Goal: Task Accomplishment & Management: Manage account settings

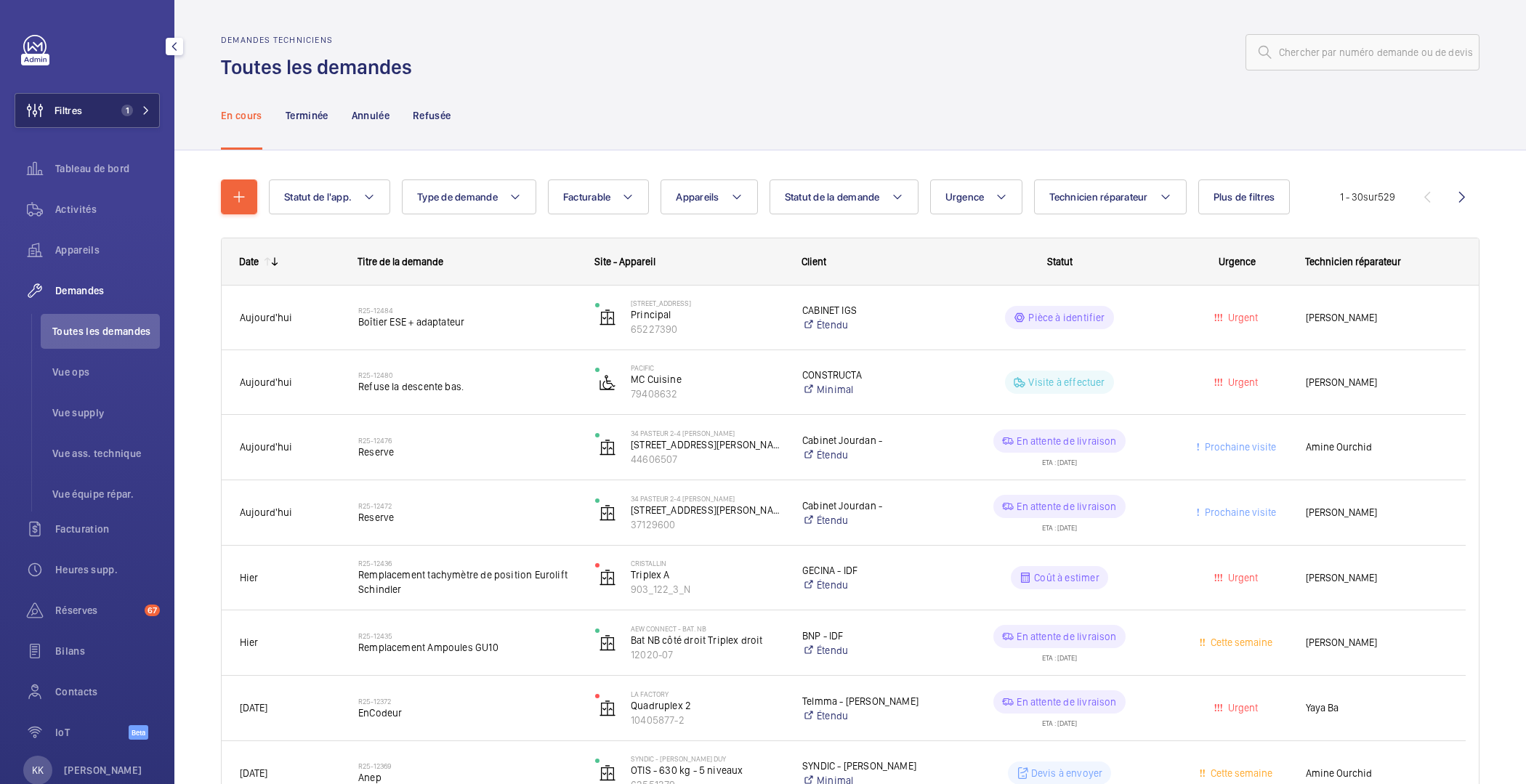
click at [115, 109] on span "1" at bounding box center [124, 110] width 17 height 12
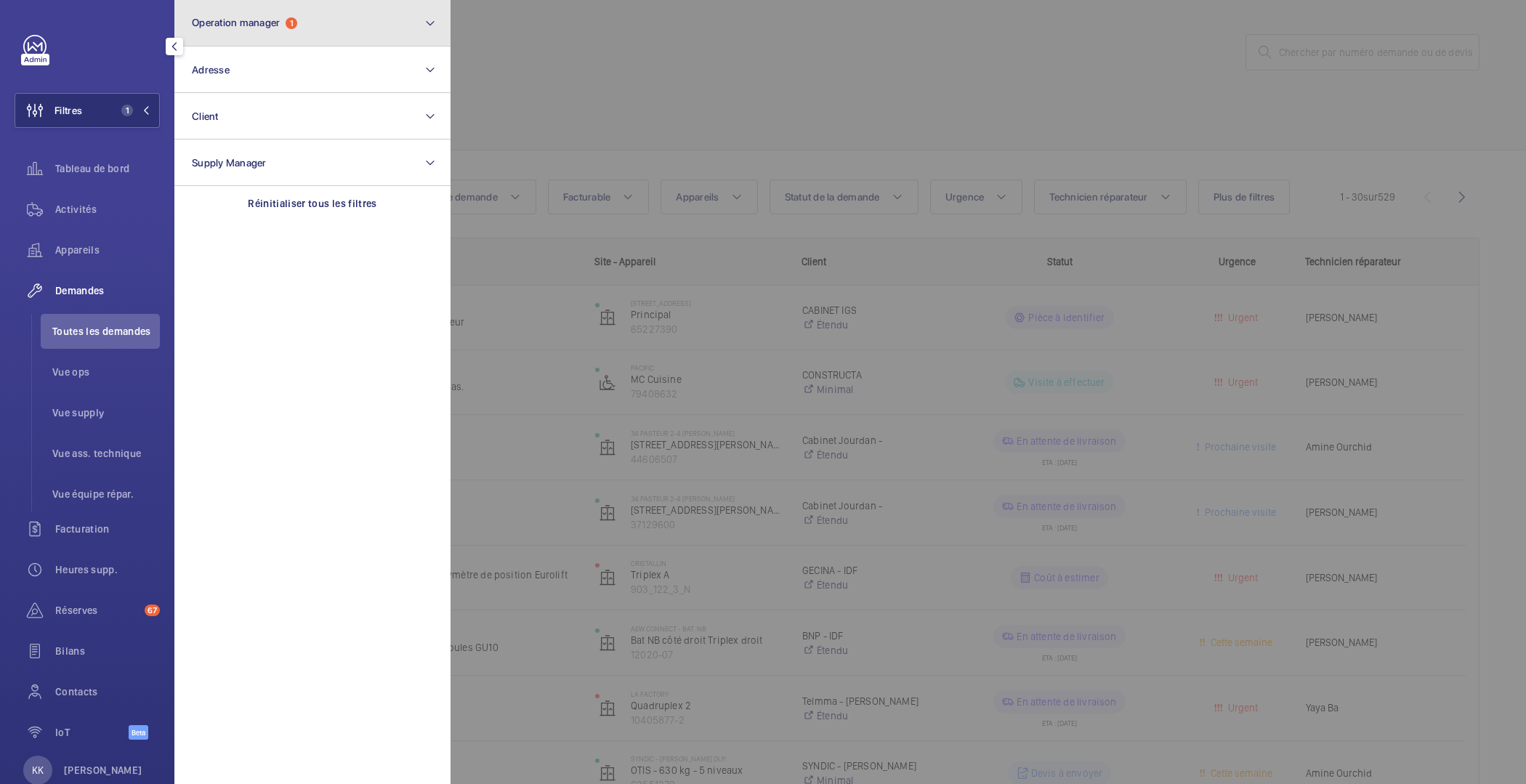
click at [379, 36] on button "Operation manager 1" at bounding box center [313, 23] width 276 height 47
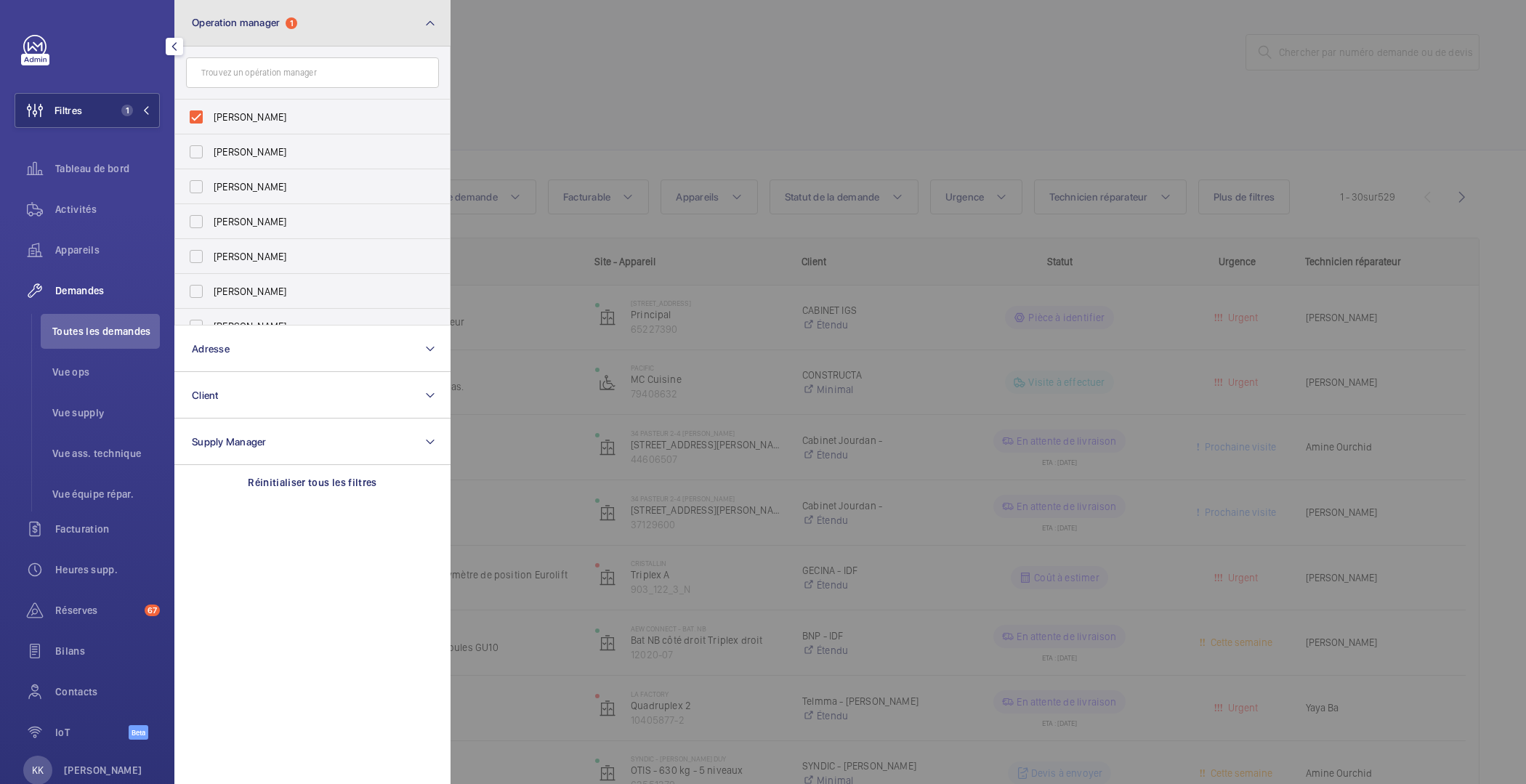
click at [379, 36] on button "Operation manager 1" at bounding box center [313, 23] width 276 height 47
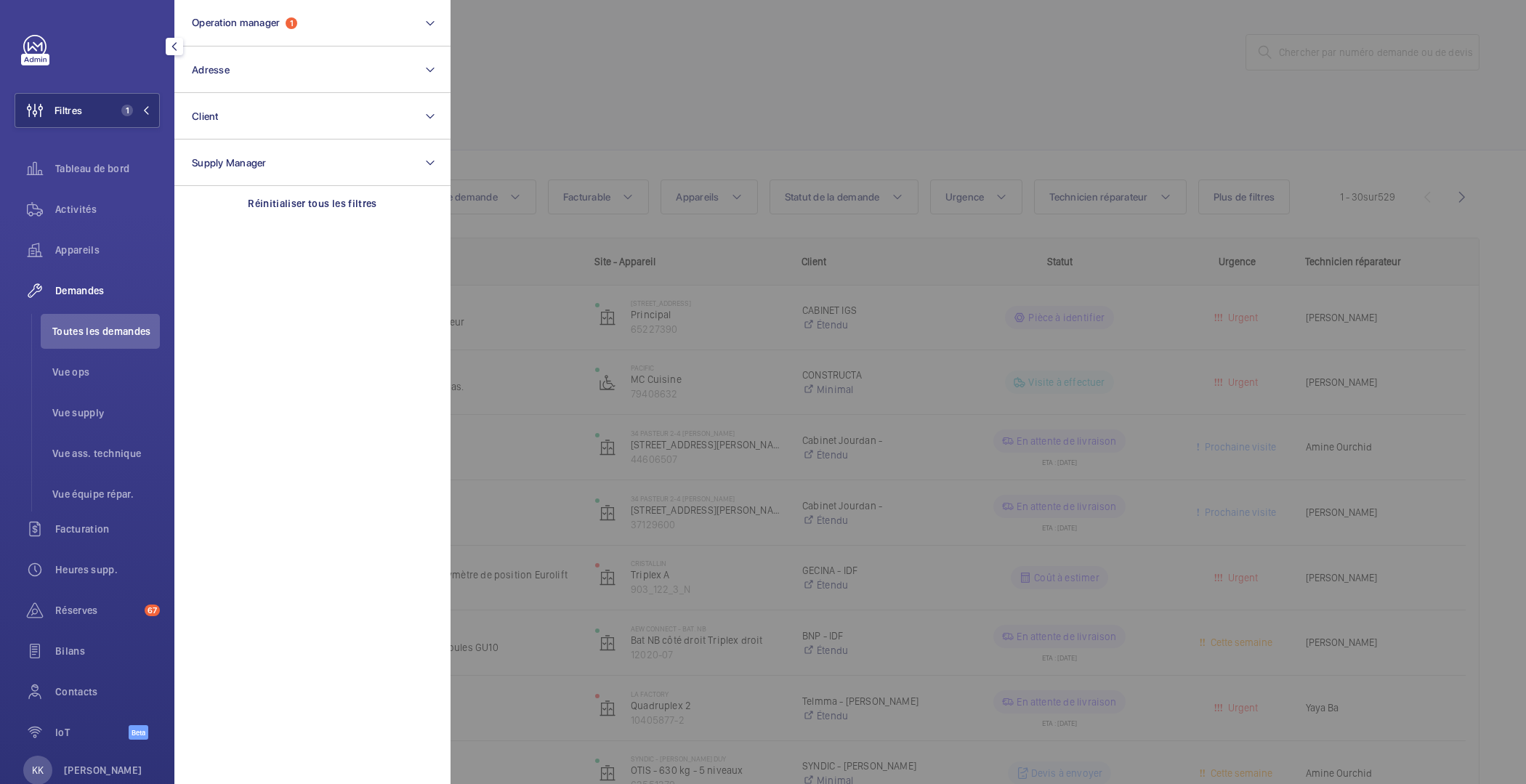
click at [603, 56] on div at bounding box center [1213, 392] width 1526 height 784
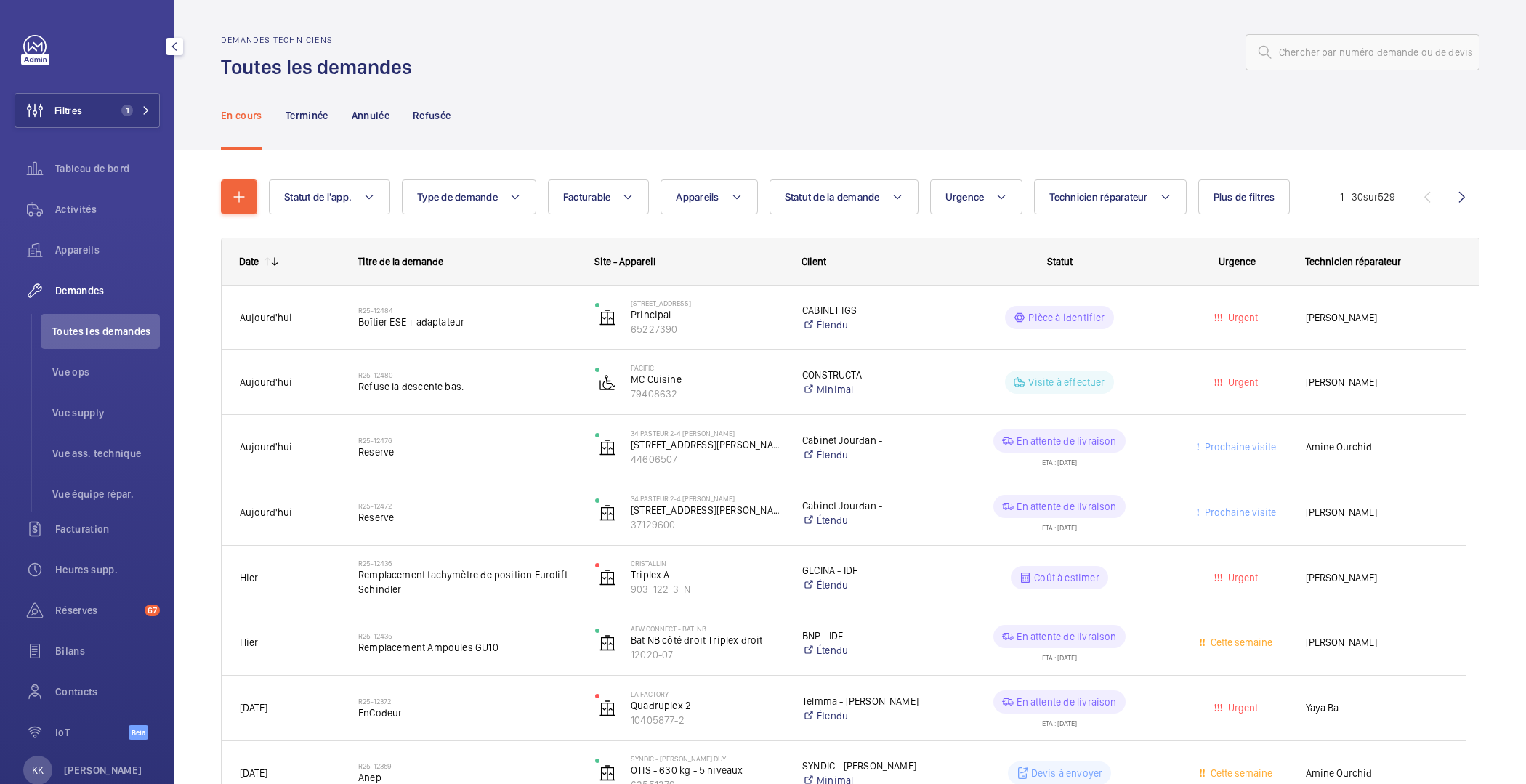
click at [760, 207] on div "Statut de l'app. Type de demande Facturable Appareils Statut de la demande Urge…" at bounding box center [804, 197] width 1071 height 35
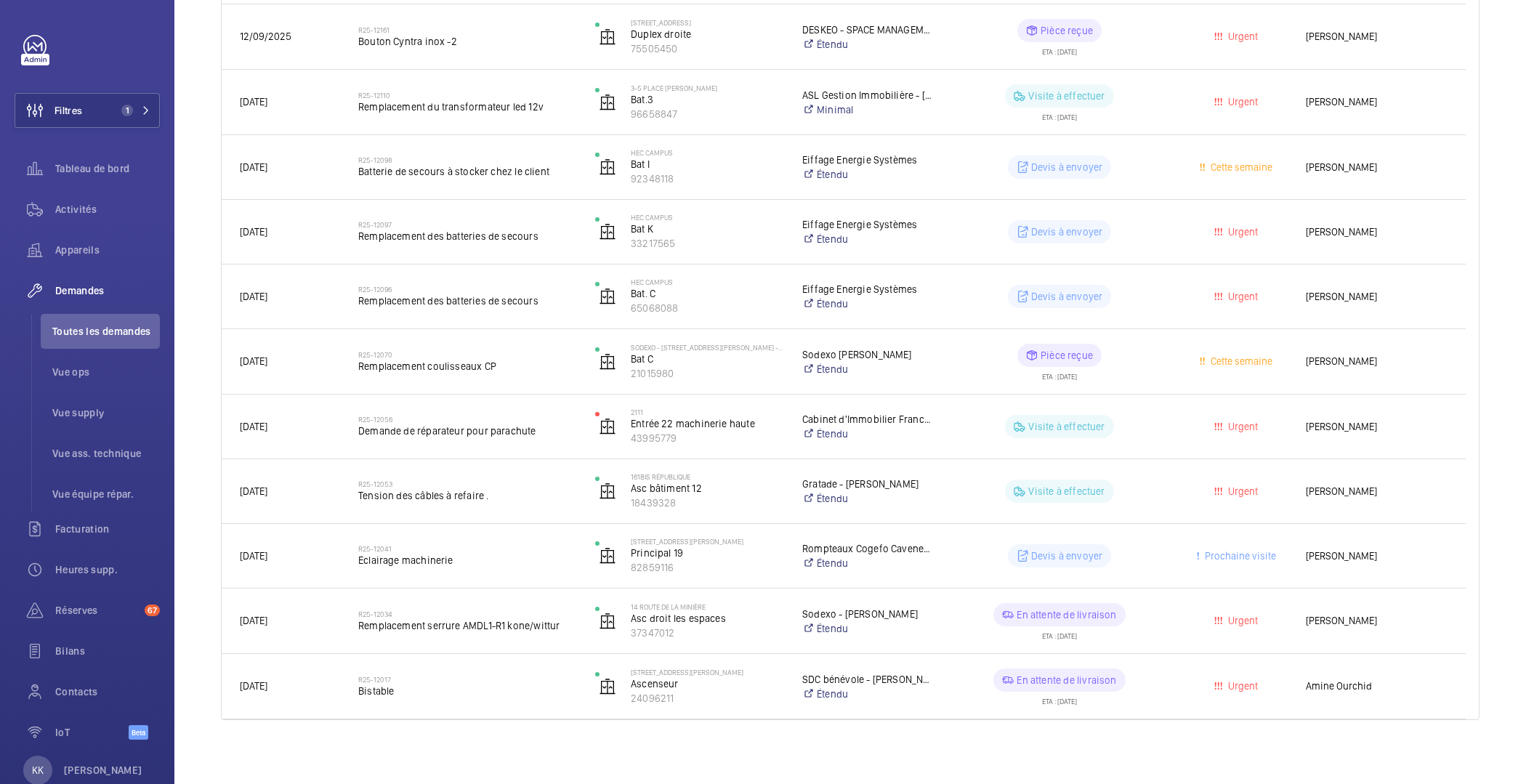
scroll to position [1521, 0]
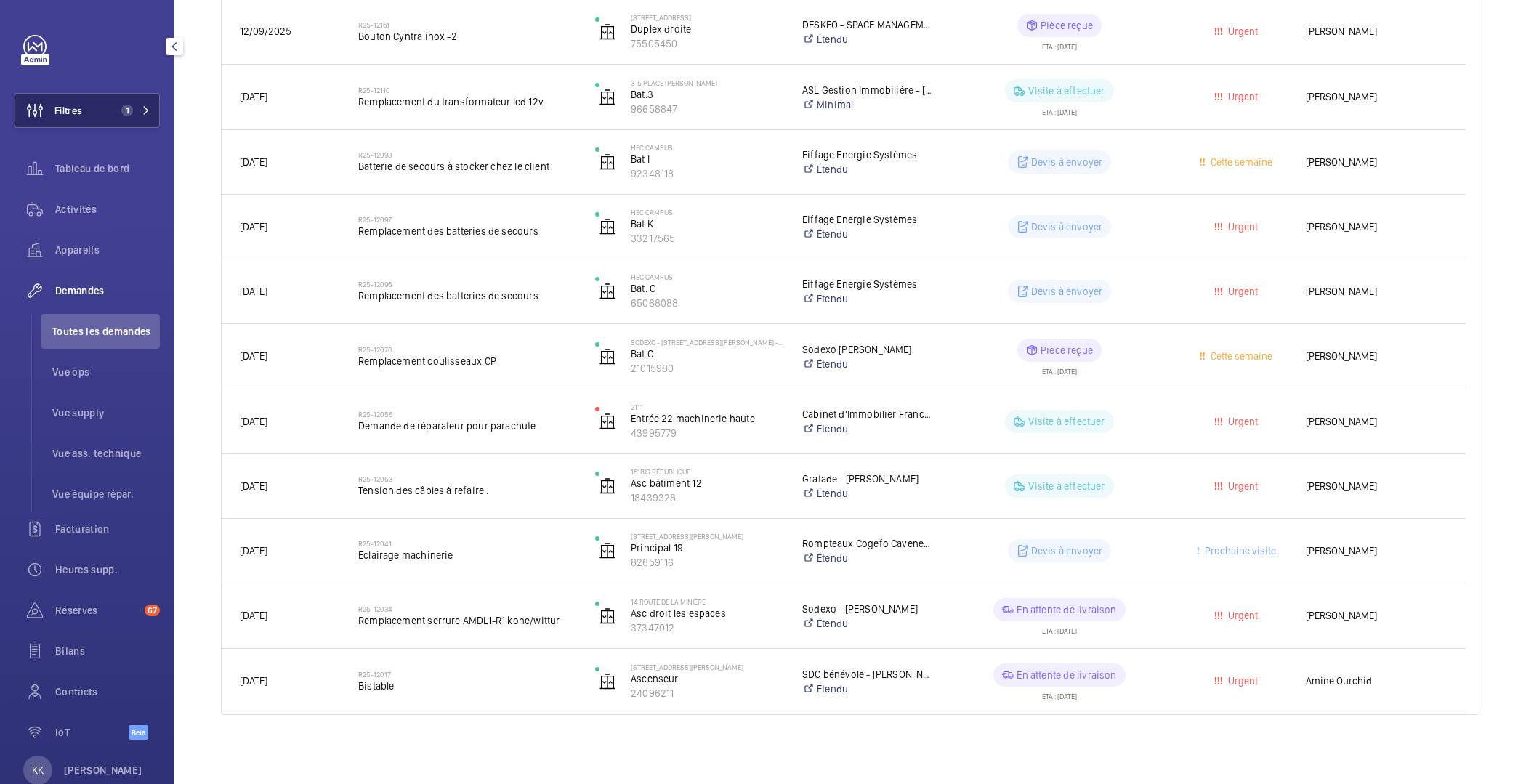
click at [124, 106] on span "1" at bounding box center [133, 110] width 35 height 12
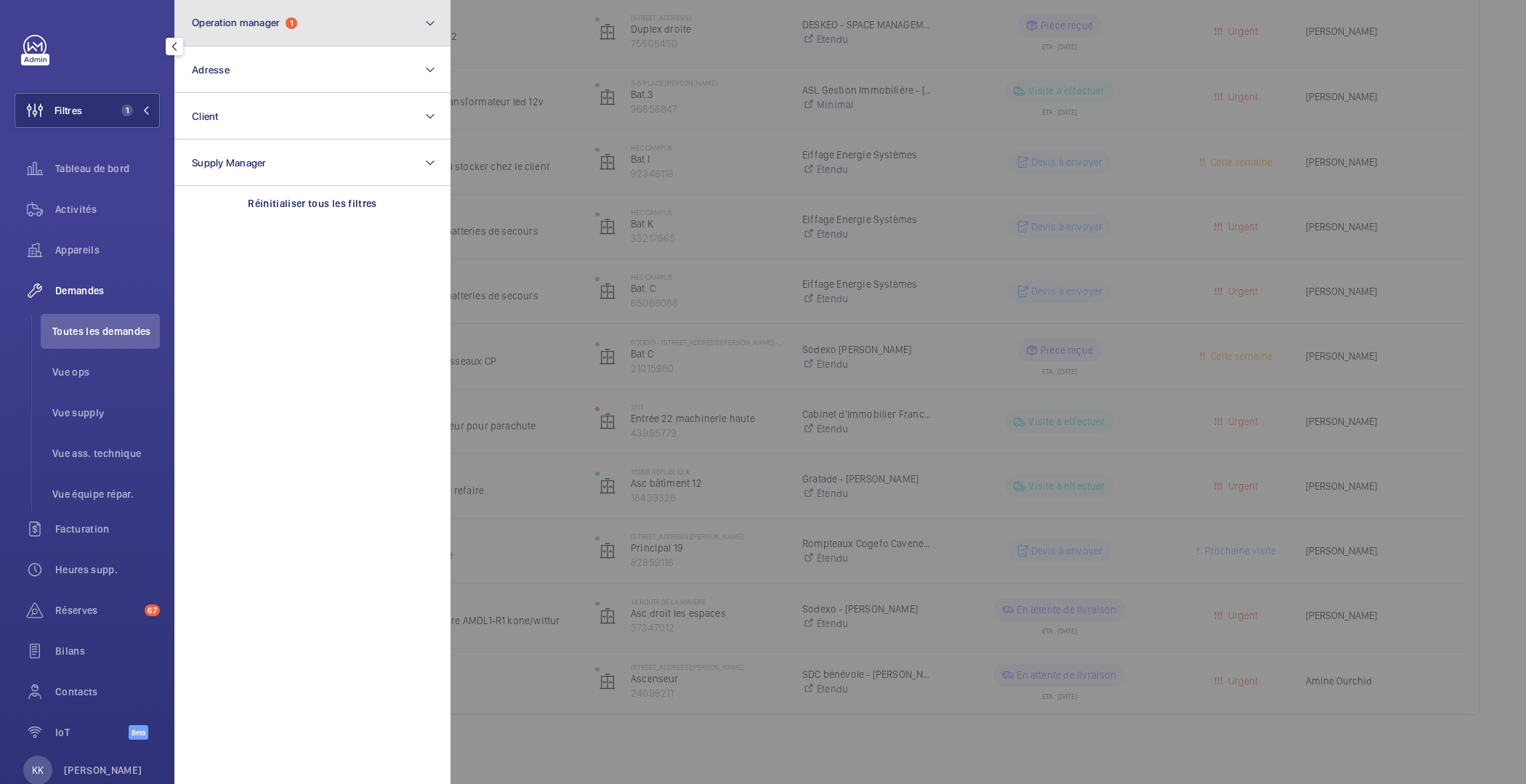
click at [230, 21] on span "Operation manager" at bounding box center [235, 22] width 88 height 12
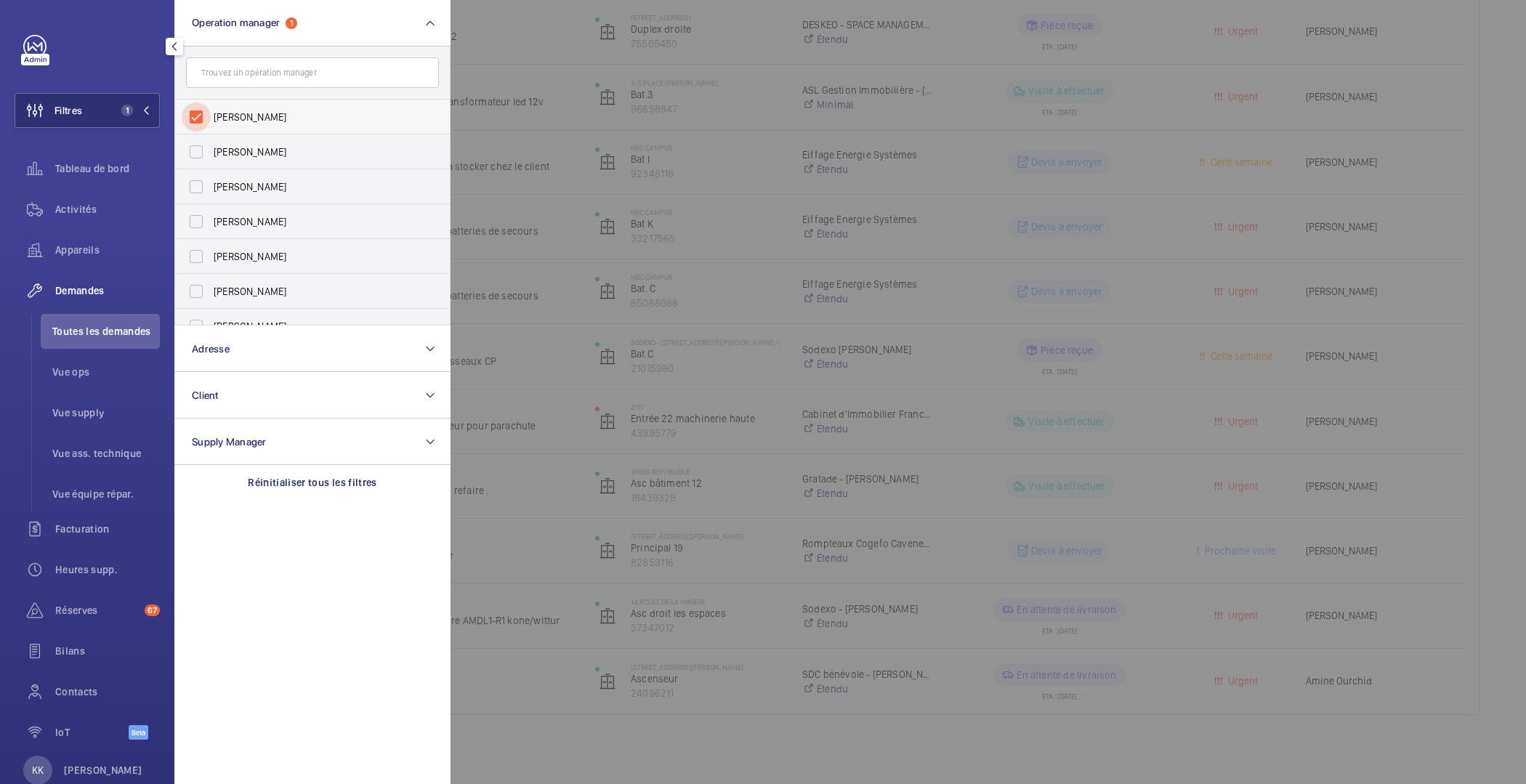
click at [207, 116] on input "[PERSON_NAME]" at bounding box center [196, 117] width 29 height 29
checkbox input "false"
click at [96, 211] on span "Activités" at bounding box center [108, 209] width 105 height 14
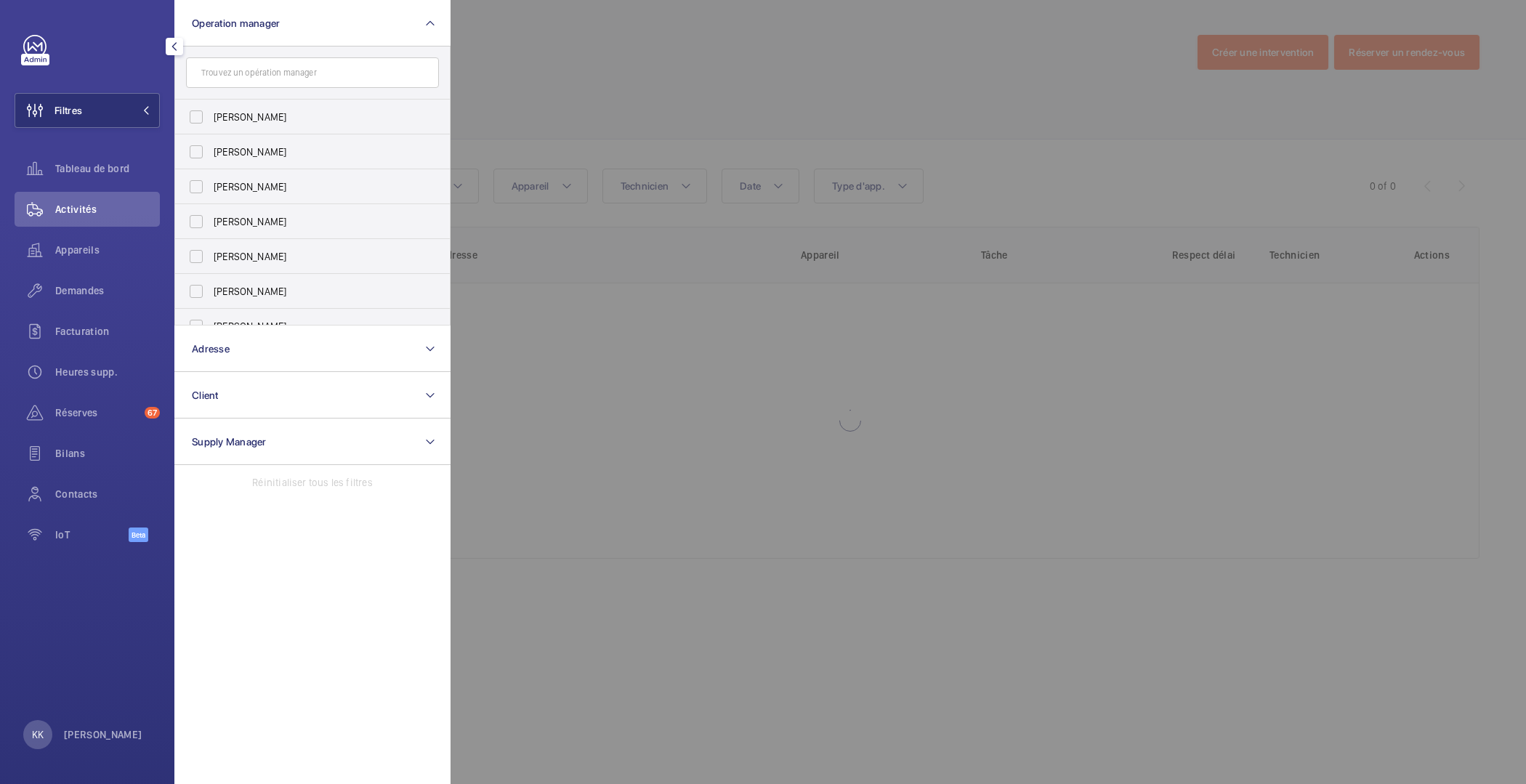
click at [645, 128] on div at bounding box center [1213, 392] width 1526 height 784
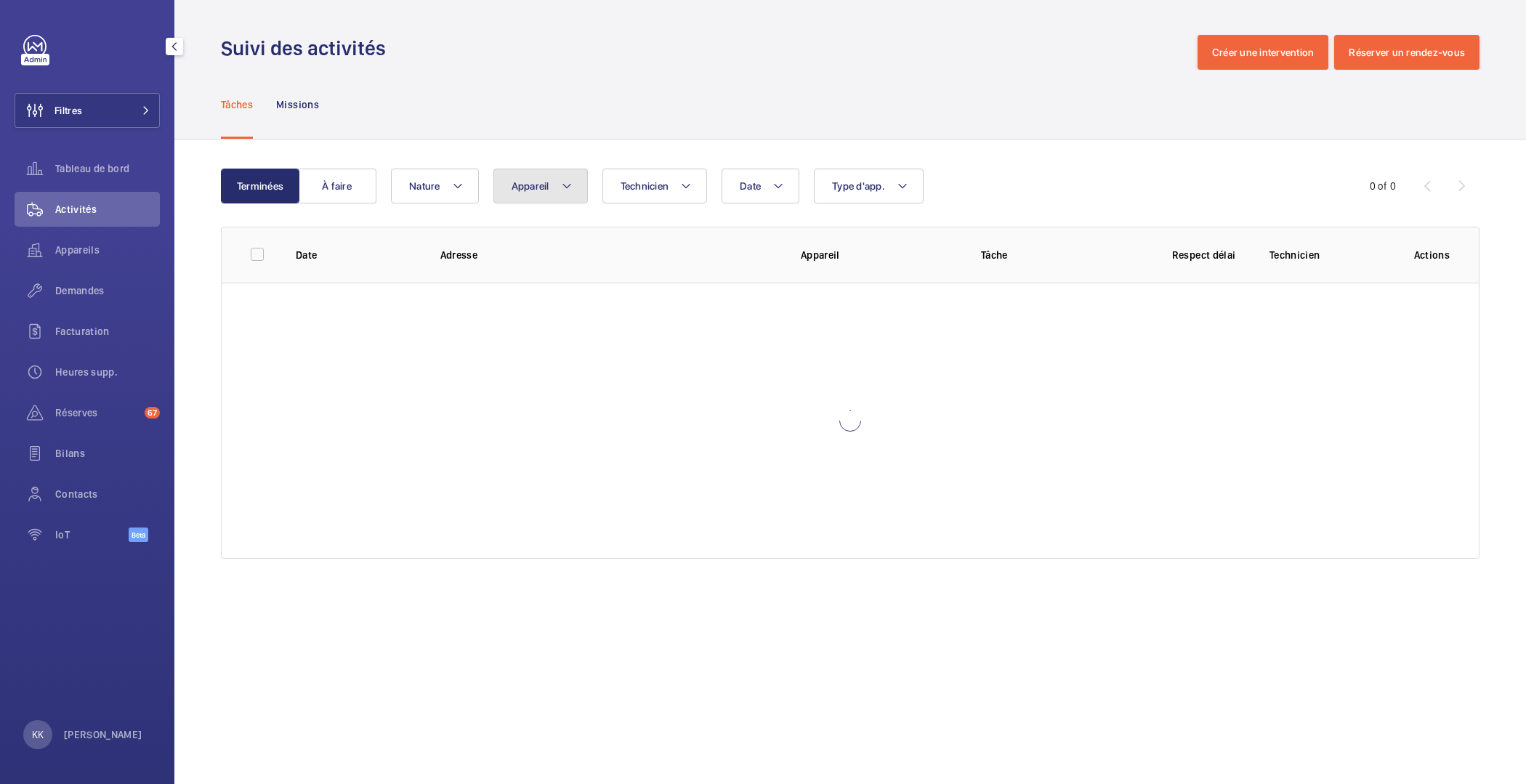
click at [572, 188] on button "Appareil" at bounding box center [540, 186] width 95 height 35
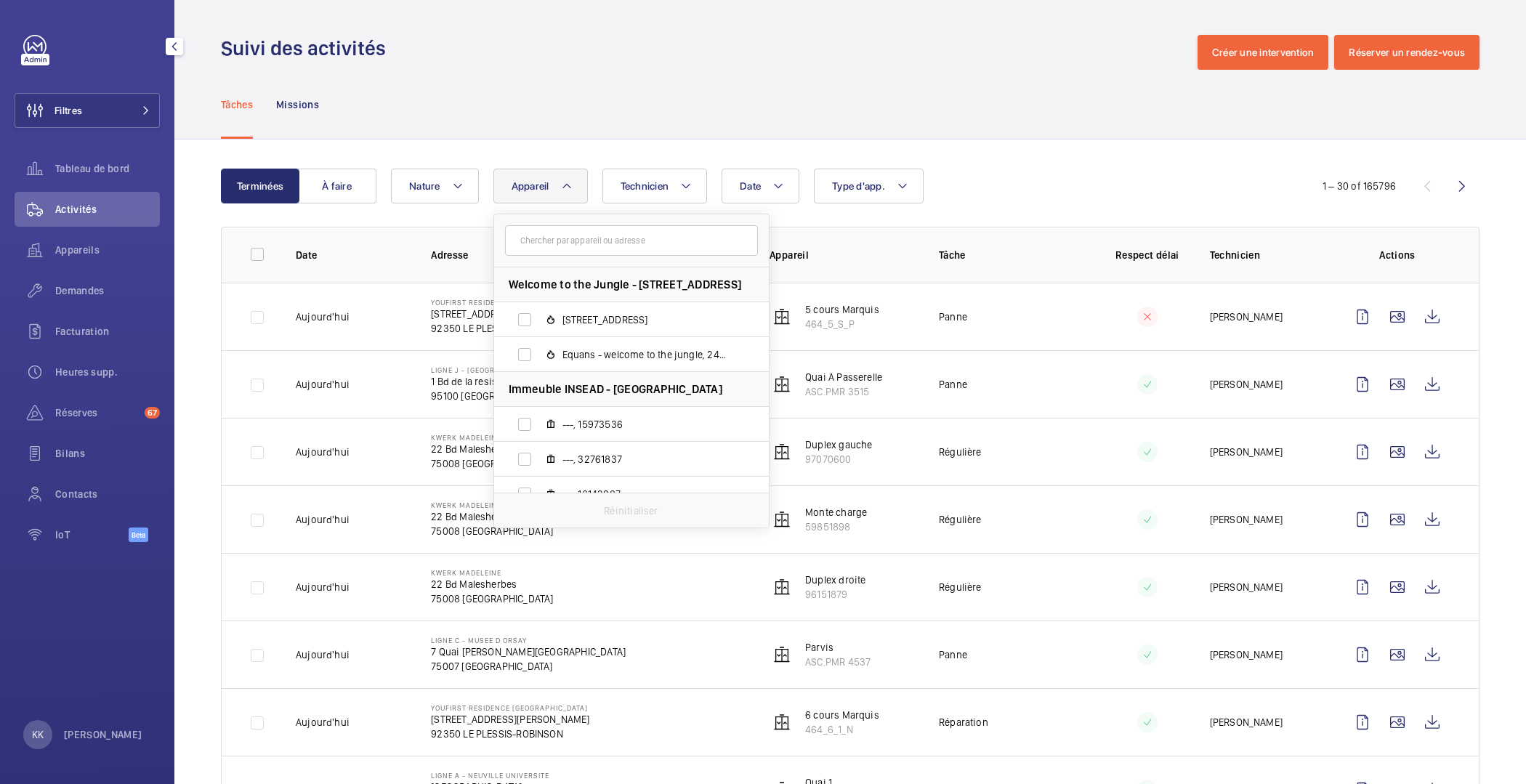
click at [581, 241] on input "text" at bounding box center [632, 241] width 253 height 30
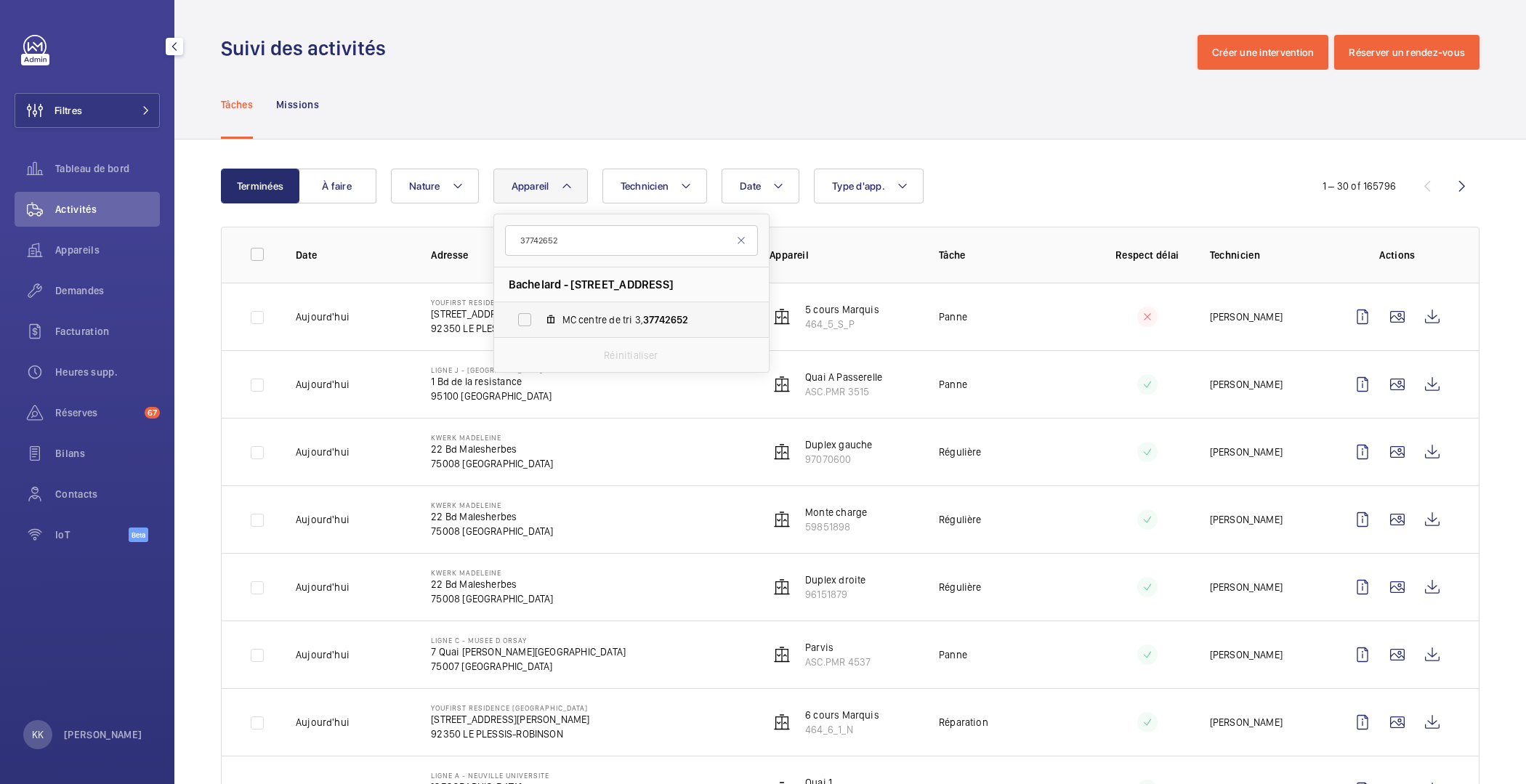
type input "37742652"
click at [594, 324] on span "MC centre de tri 3, 37742652" at bounding box center [647, 319] width 168 height 14
click at [539, 324] on input "MC centre de tri 3, 37742652" at bounding box center [524, 319] width 29 height 29
checkbox input "true"
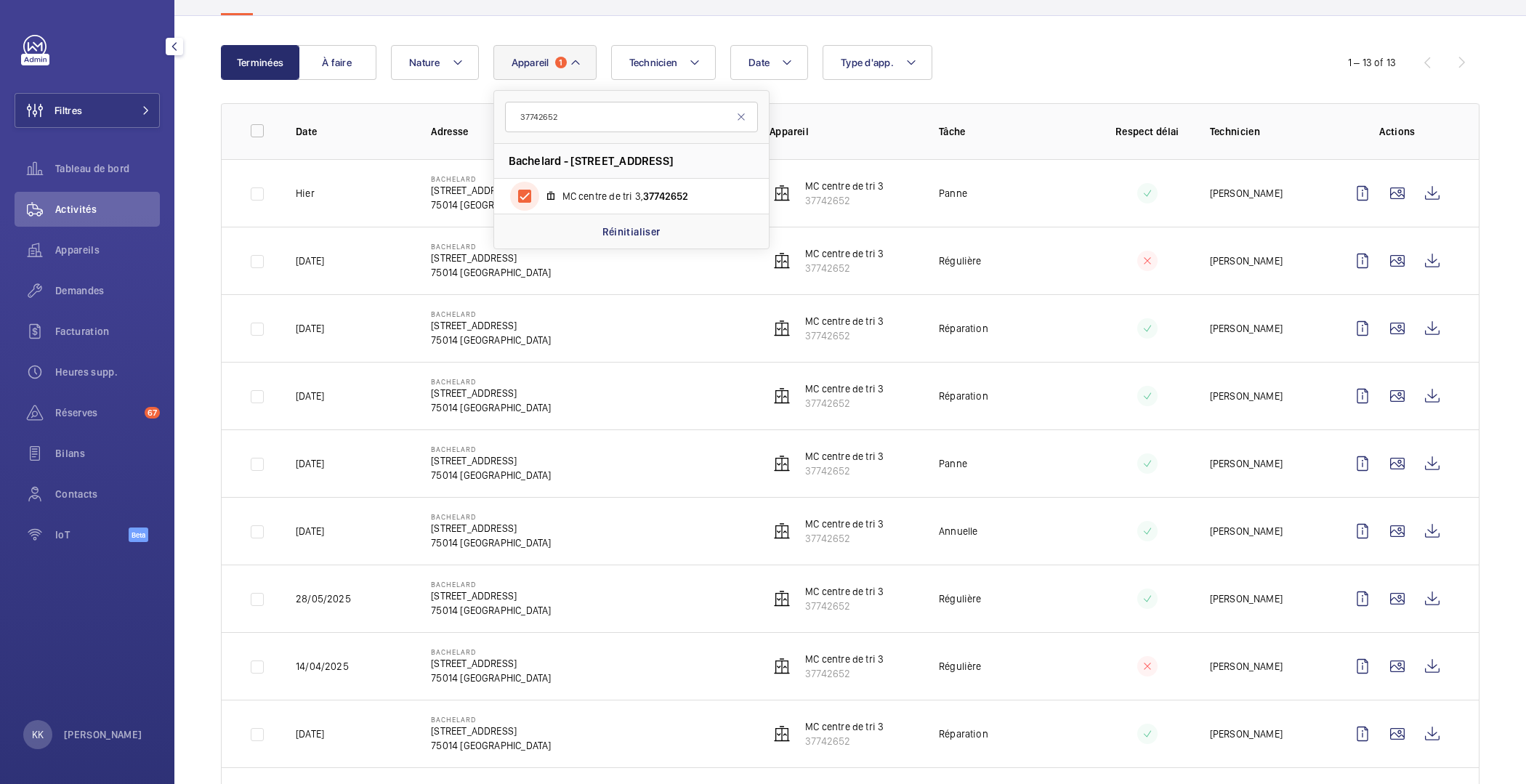
scroll to position [125, 0]
click at [1392, 530] on wm-front-icon-button at bounding box center [1397, 530] width 35 height 35
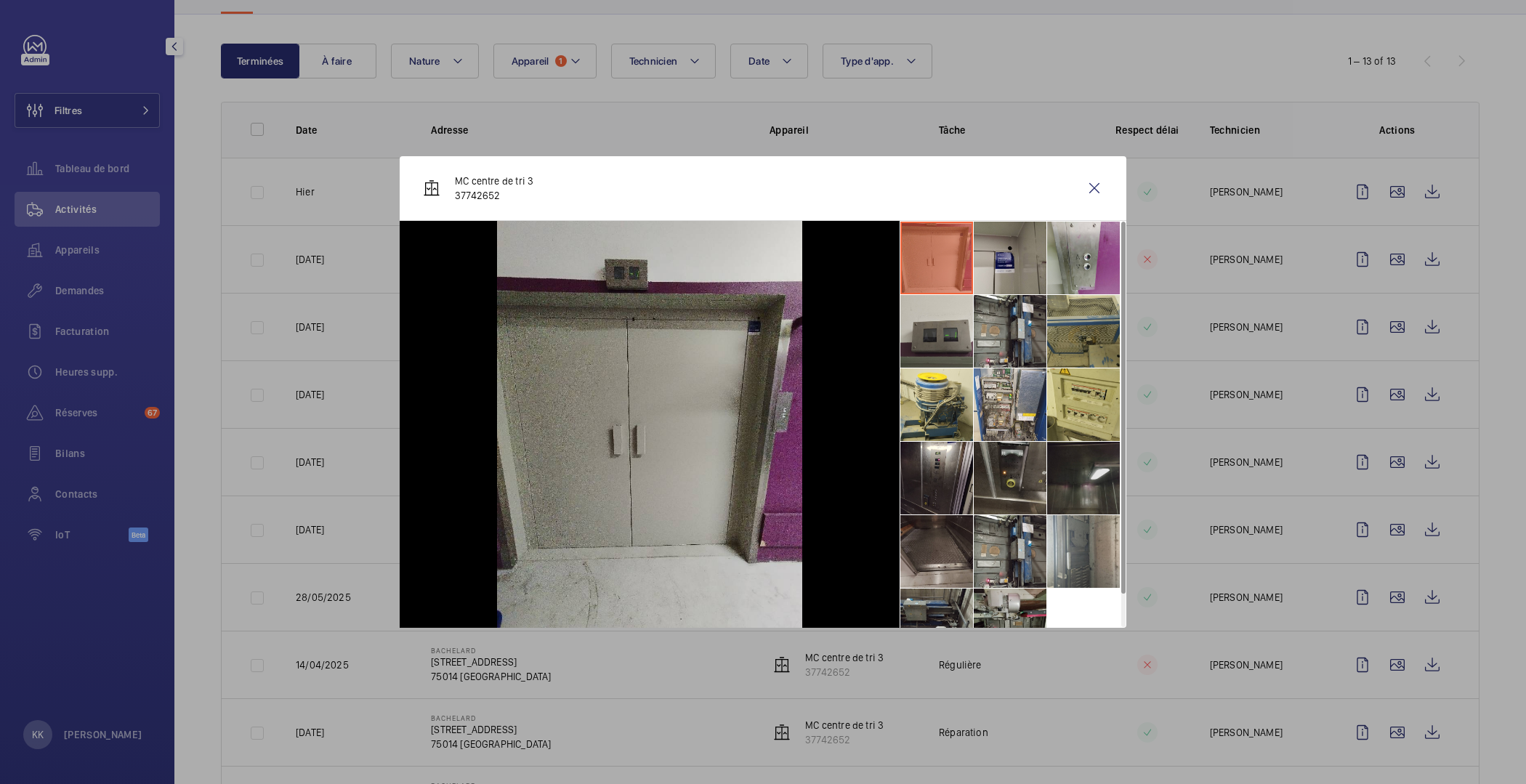
click at [1064, 477] on li at bounding box center [1083, 477] width 72 height 72
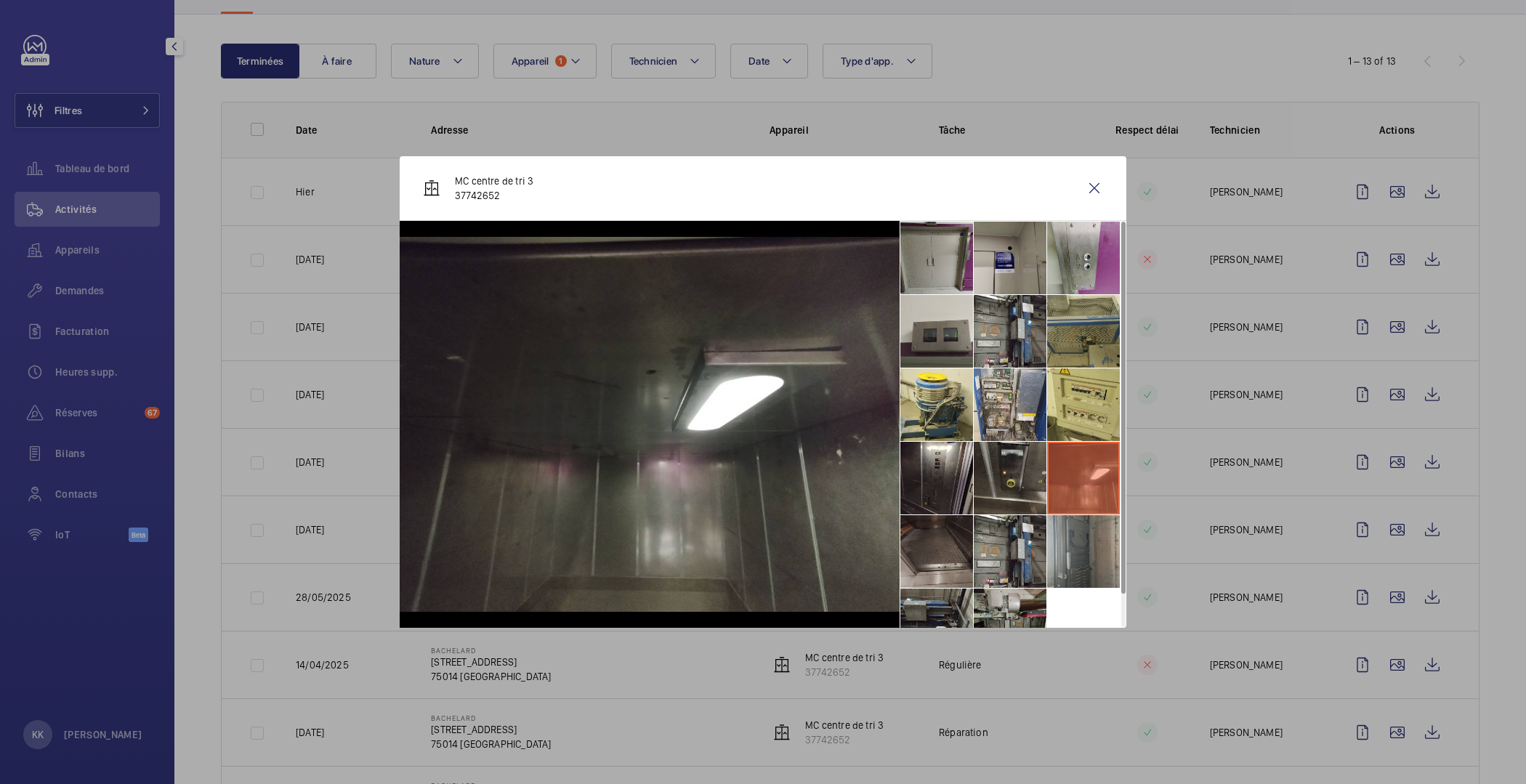
click at [1076, 547] on li at bounding box center [1083, 551] width 72 height 72
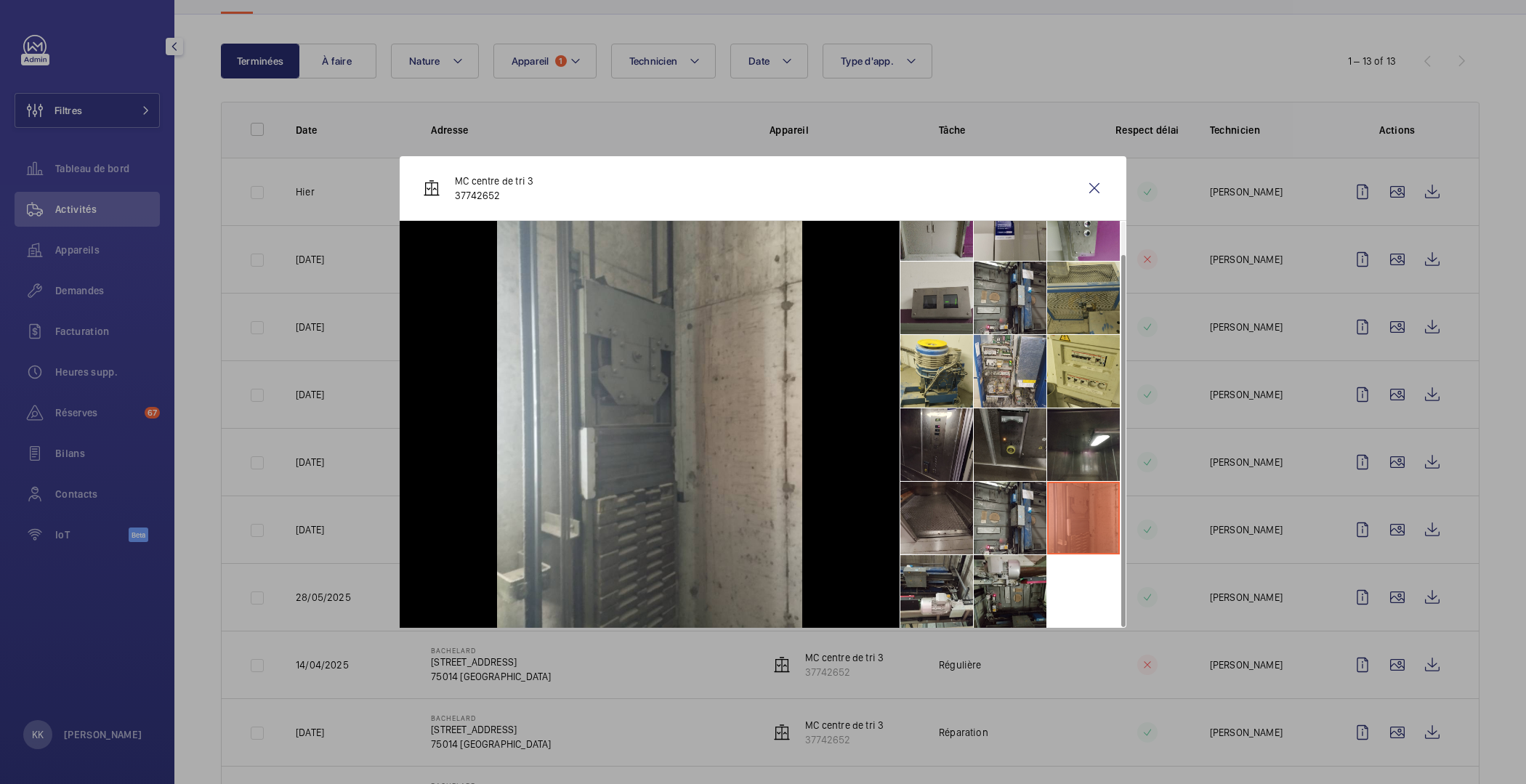
scroll to position [33, 0]
click at [936, 514] on li at bounding box center [936, 517] width 72 height 72
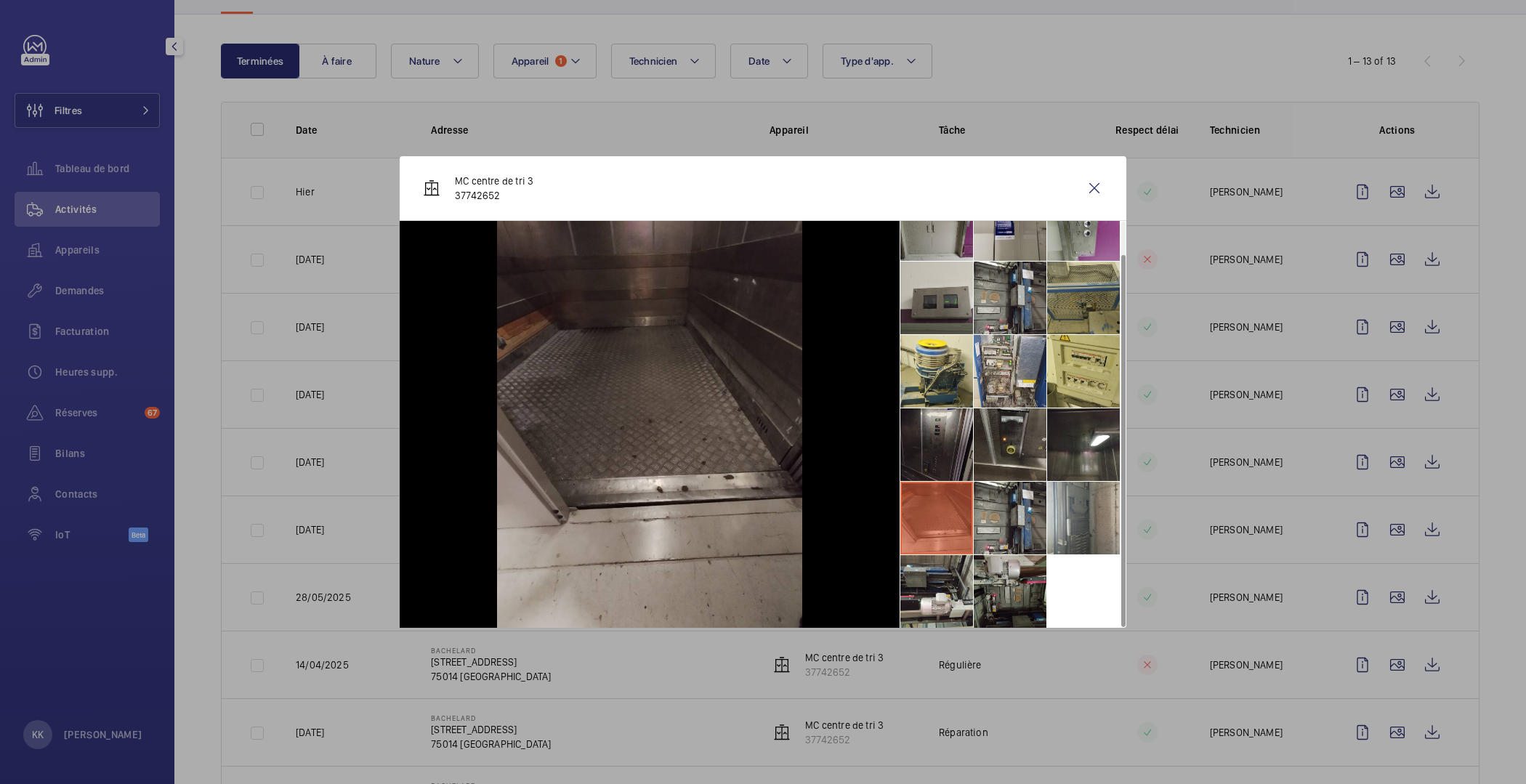
click at [938, 456] on li at bounding box center [936, 444] width 72 height 72
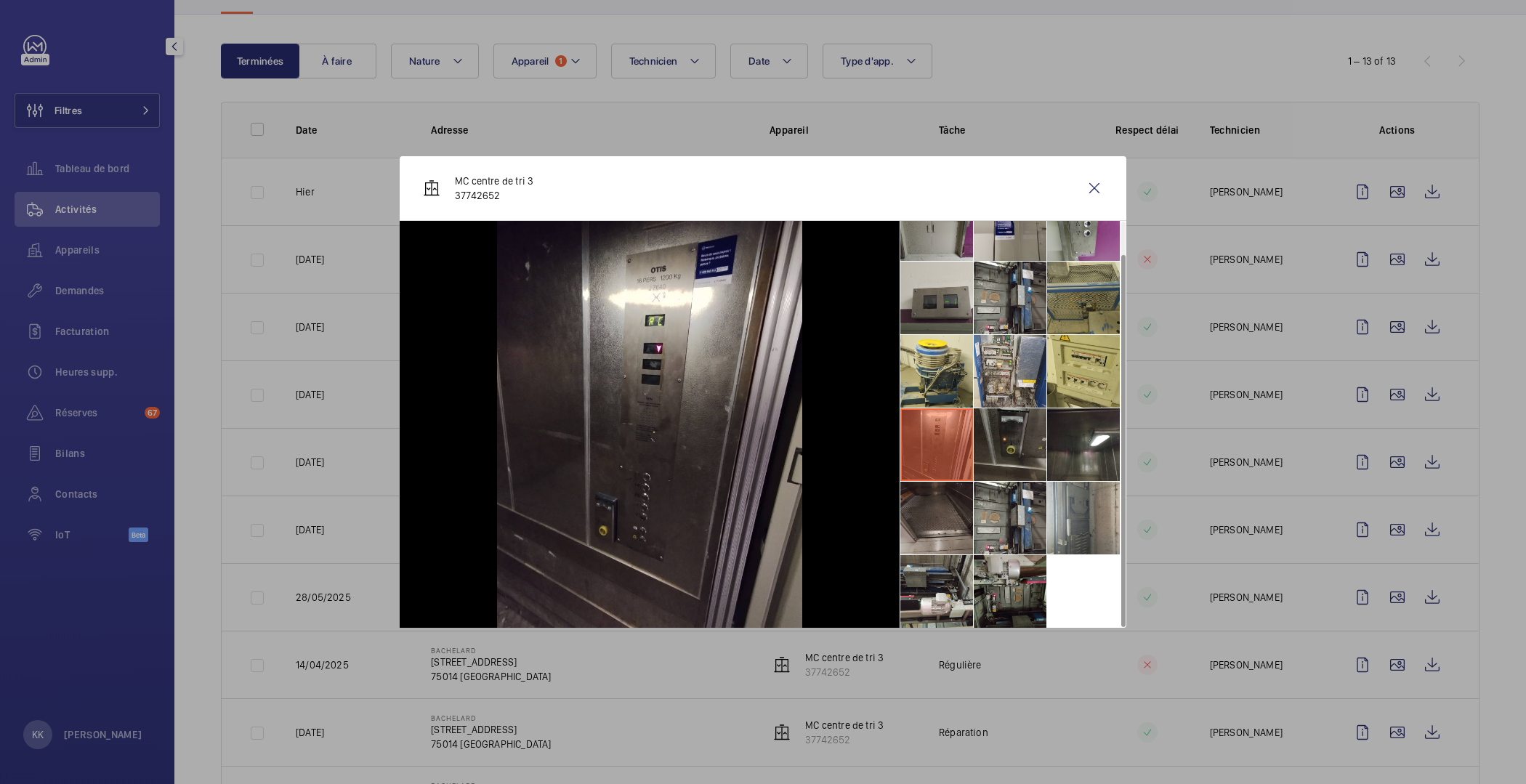
click at [996, 447] on li at bounding box center [1010, 444] width 72 height 72
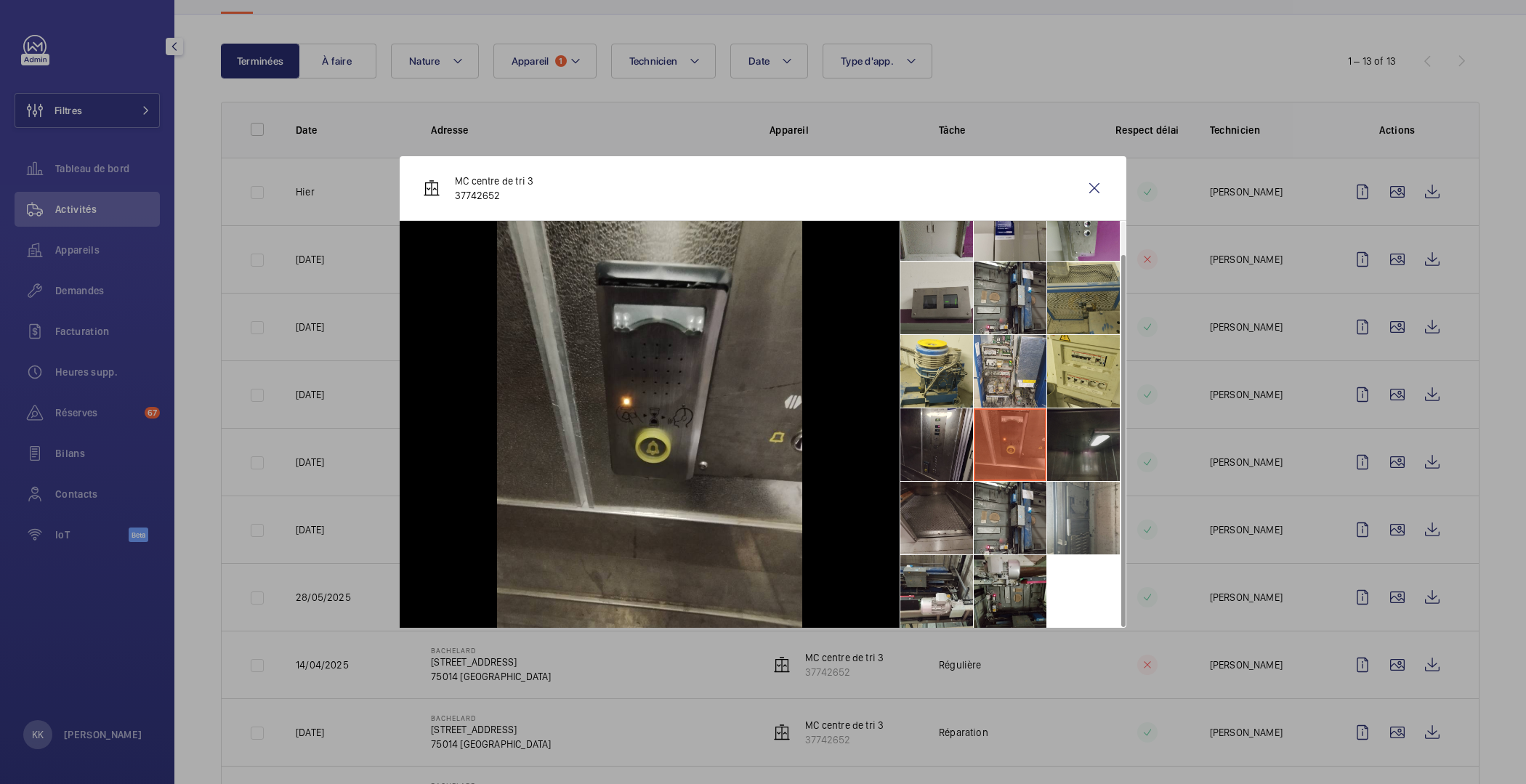
click at [1067, 440] on li at bounding box center [1083, 444] width 72 height 72
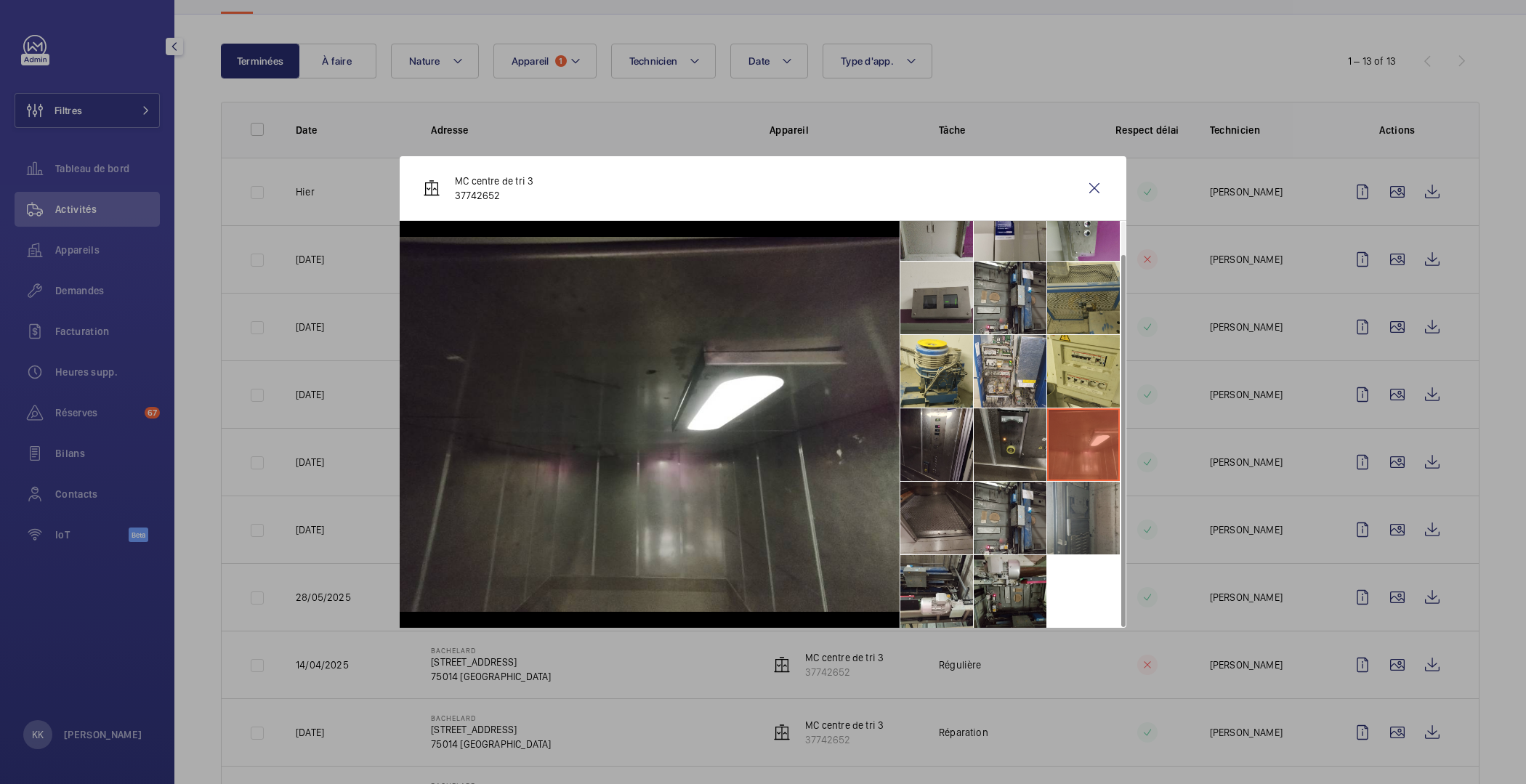
click at [1078, 512] on li at bounding box center [1083, 517] width 72 height 72
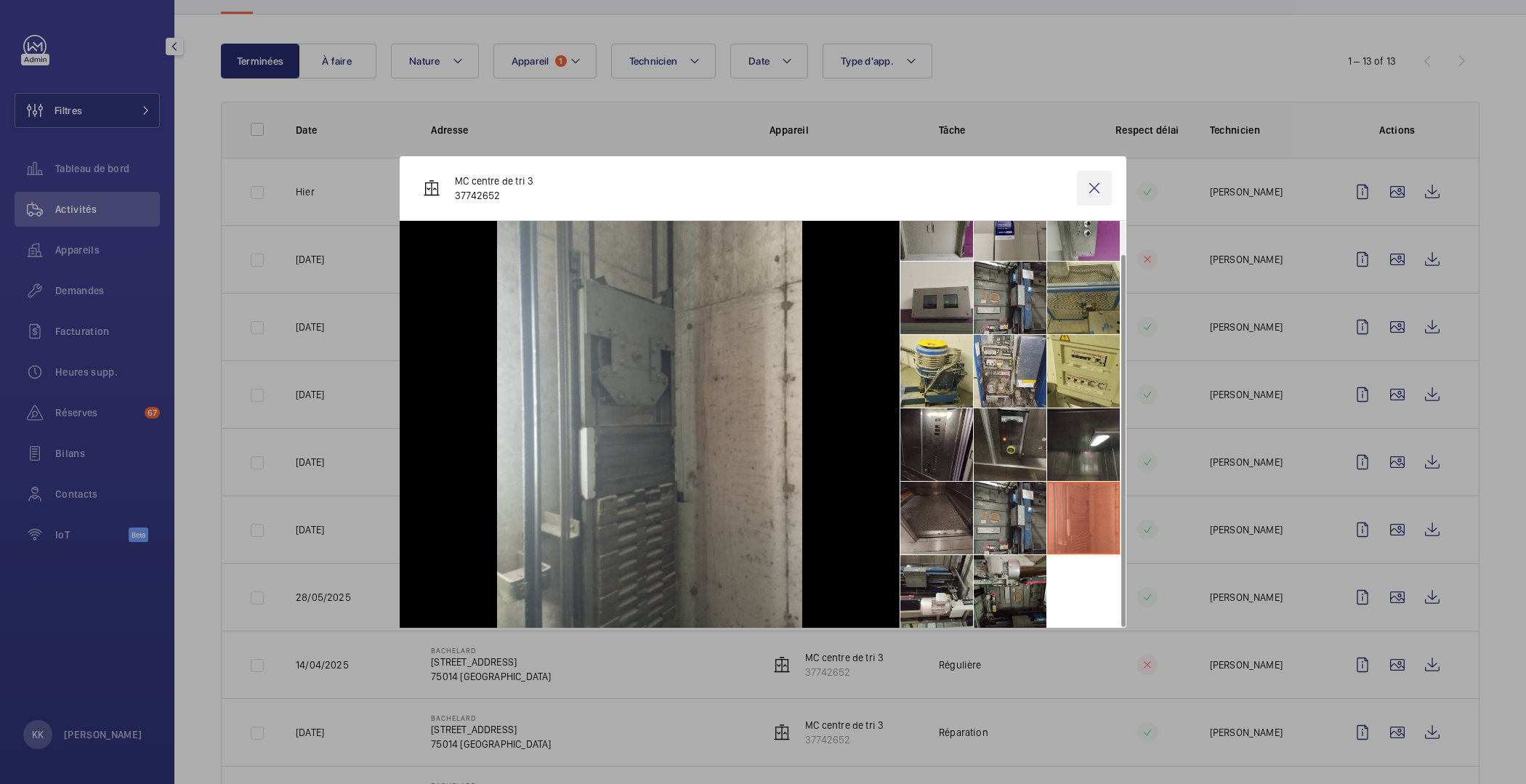
click at [1099, 191] on wm-front-icon-button at bounding box center [1095, 188] width 35 height 35
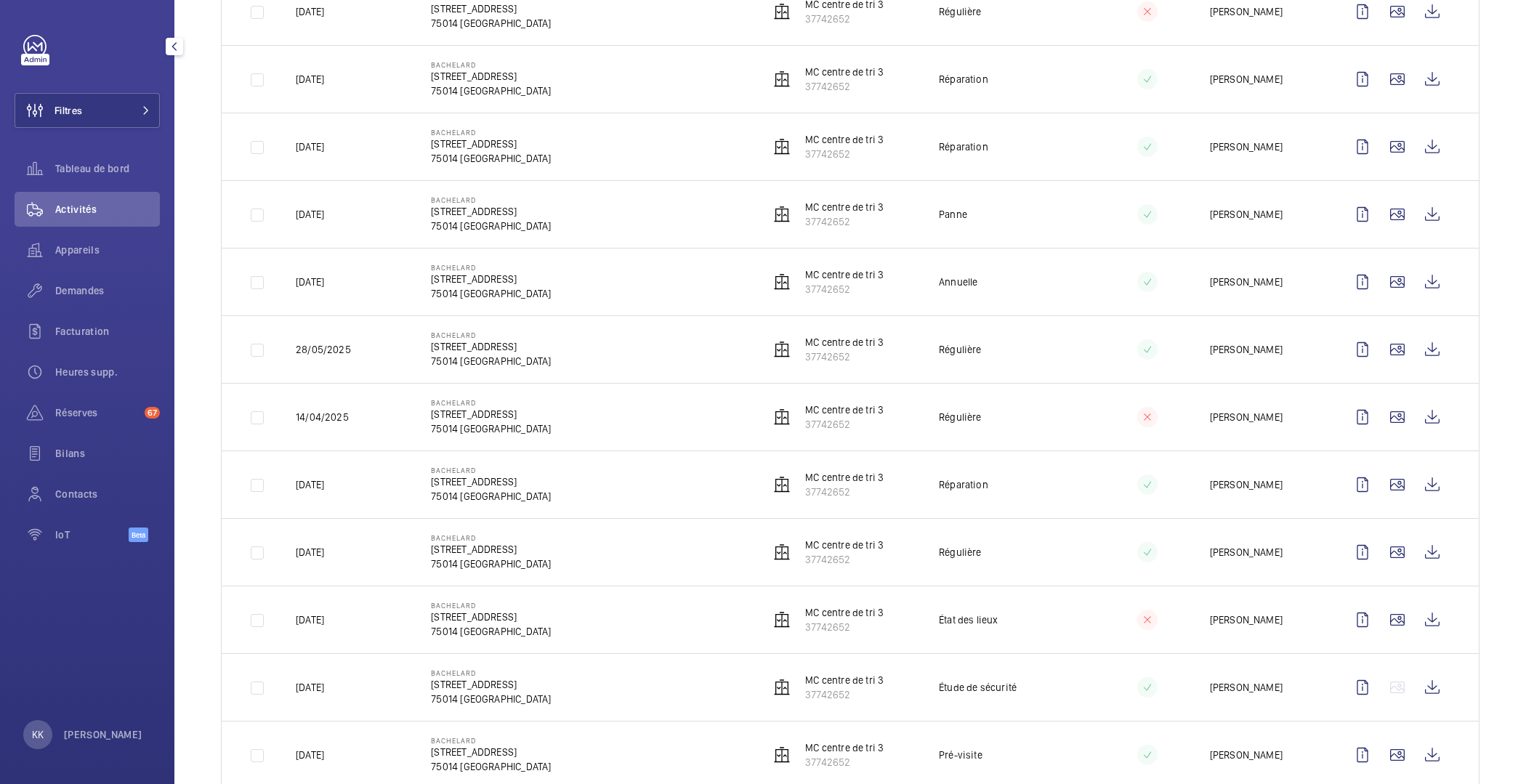
scroll to position [407, 0]
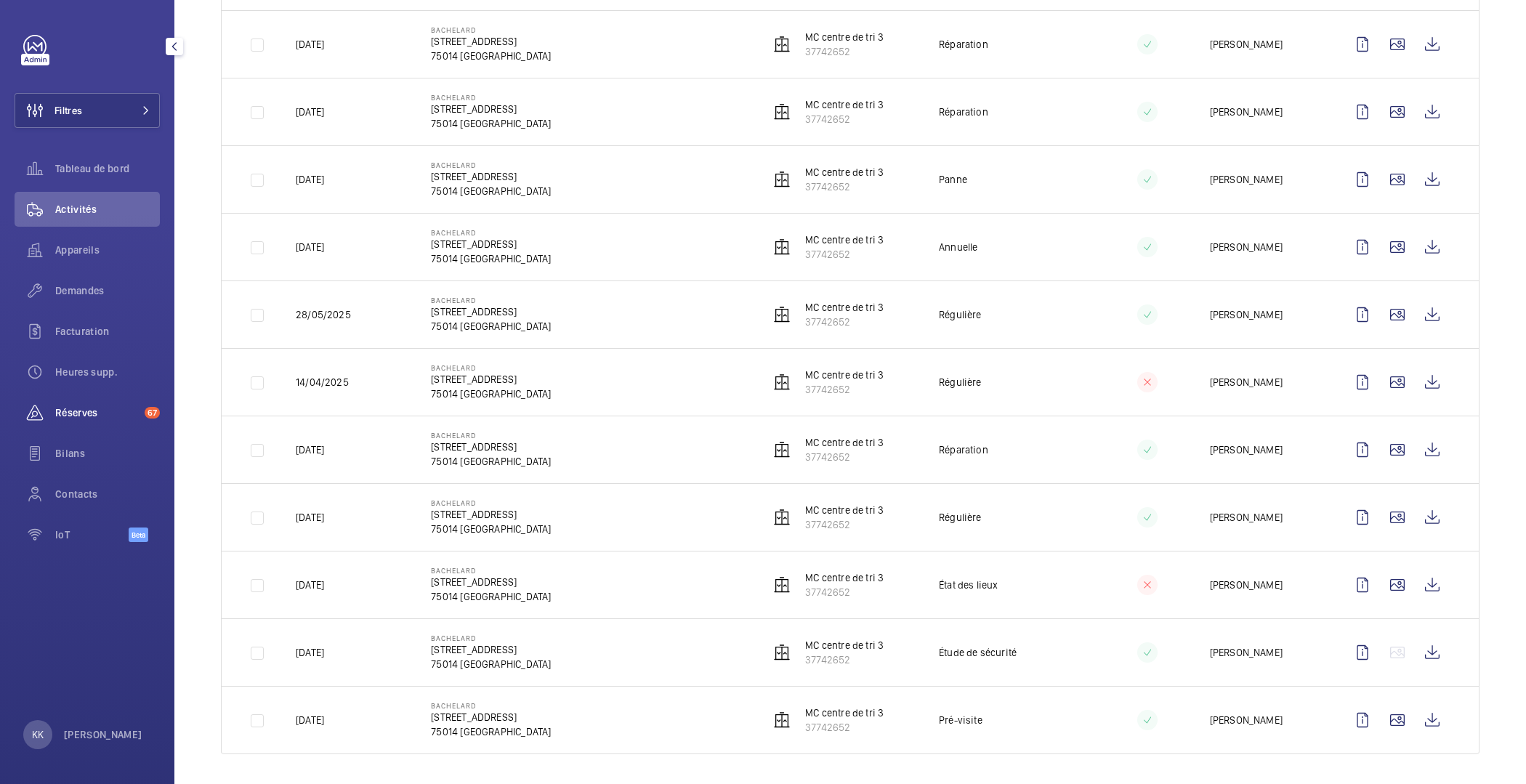
click at [98, 415] on span "Réserves" at bounding box center [97, 412] width 83 height 14
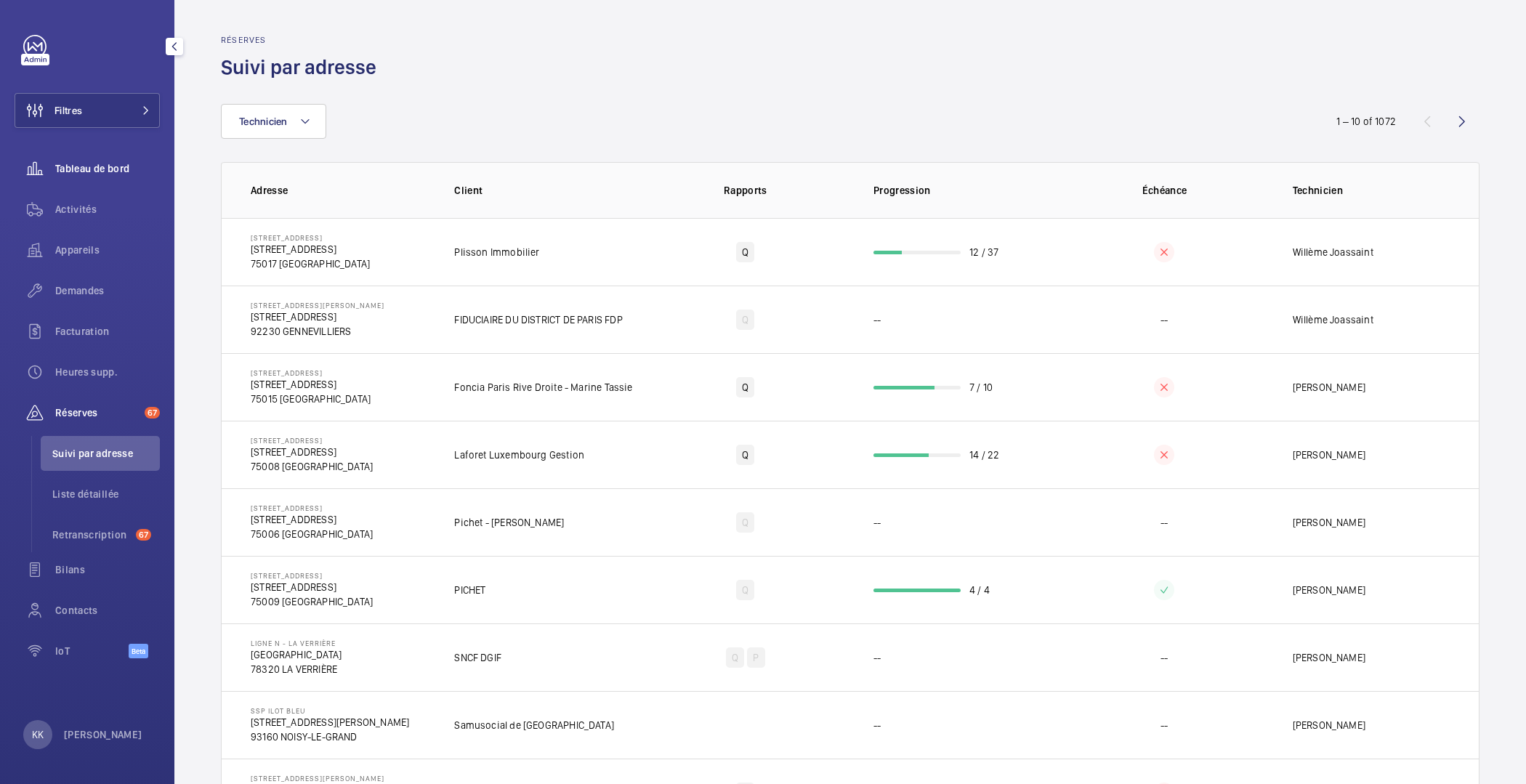
click at [60, 161] on span "Tableau de bord" at bounding box center [108, 168] width 105 height 14
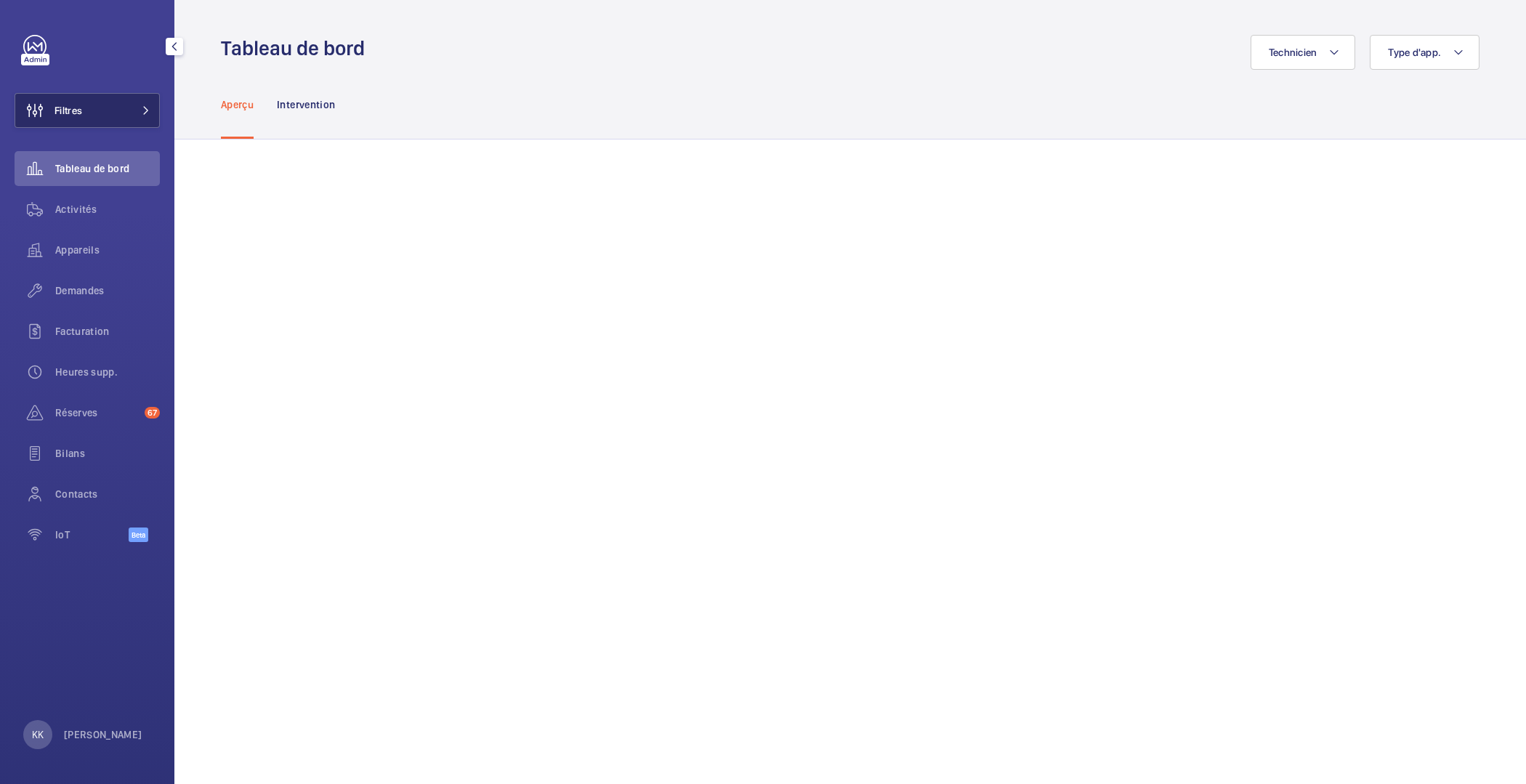
click at [71, 100] on span "Filtres" at bounding box center [48, 110] width 67 height 35
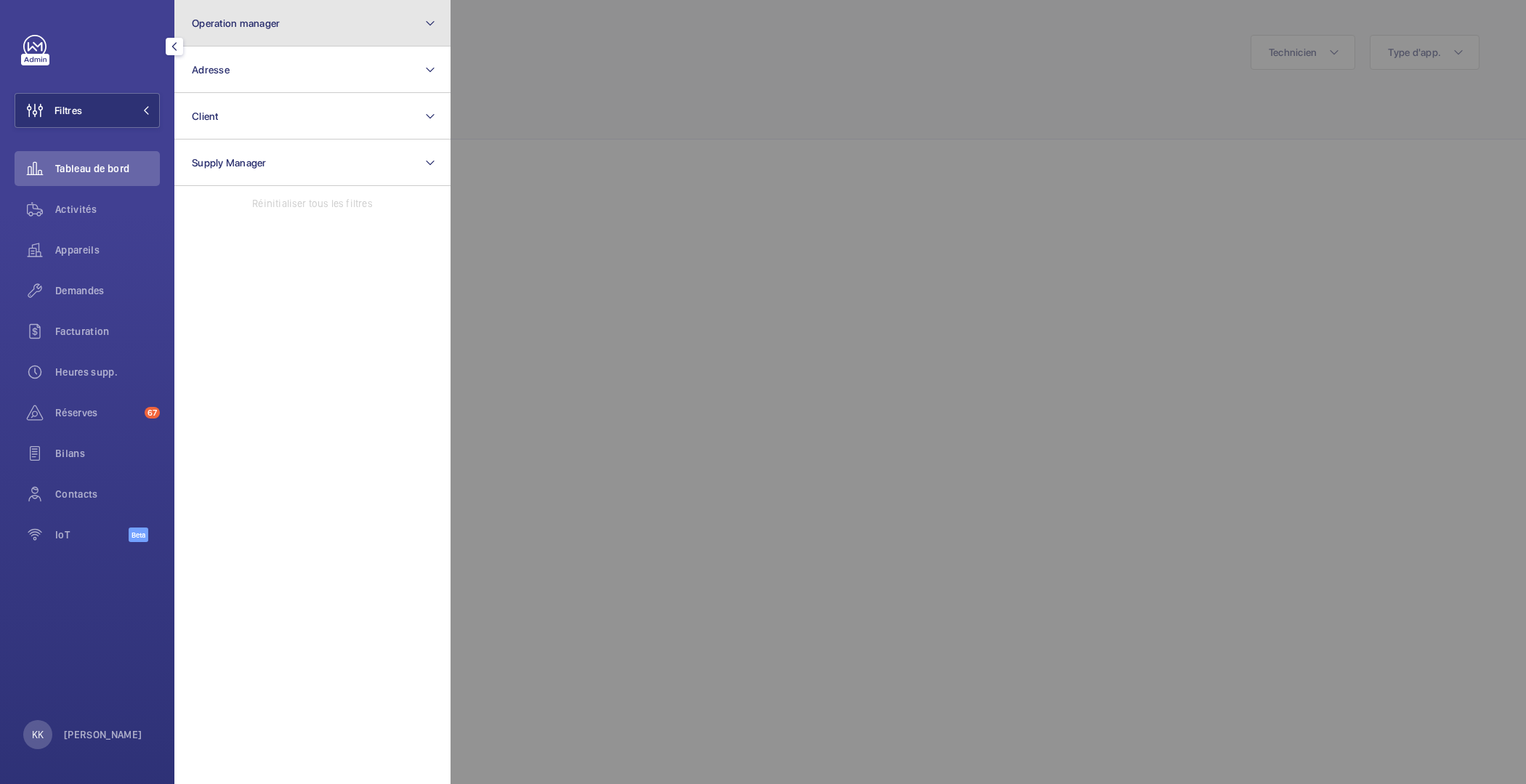
click at [249, 37] on button "Operation manager" at bounding box center [313, 23] width 276 height 47
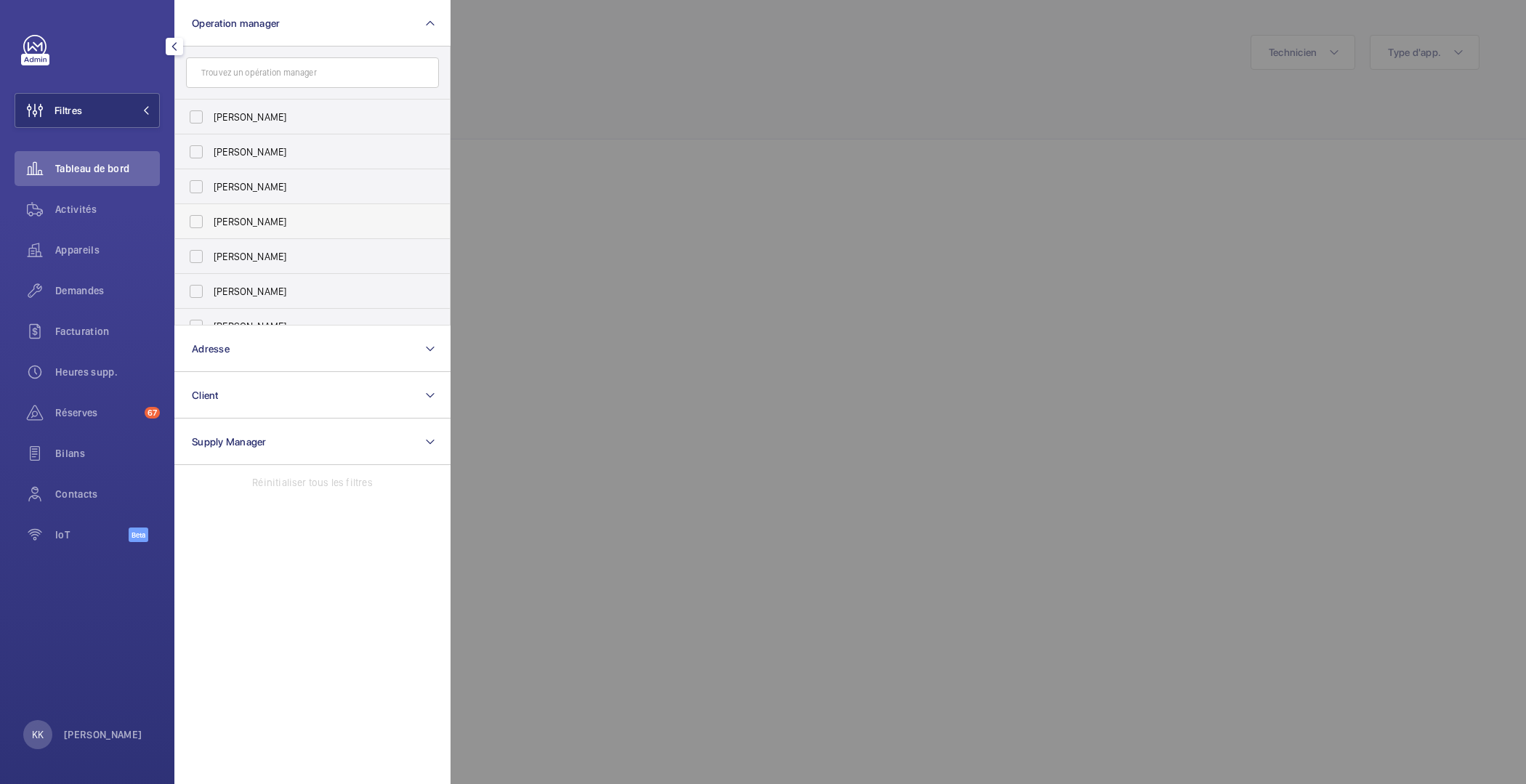
click at [268, 209] on label "[PERSON_NAME]" at bounding box center [301, 222] width 253 height 35
click at [211, 209] on input "[PERSON_NAME]" at bounding box center [196, 222] width 29 height 29
checkbox input "true"
click at [615, 164] on div at bounding box center [1213, 392] width 1526 height 784
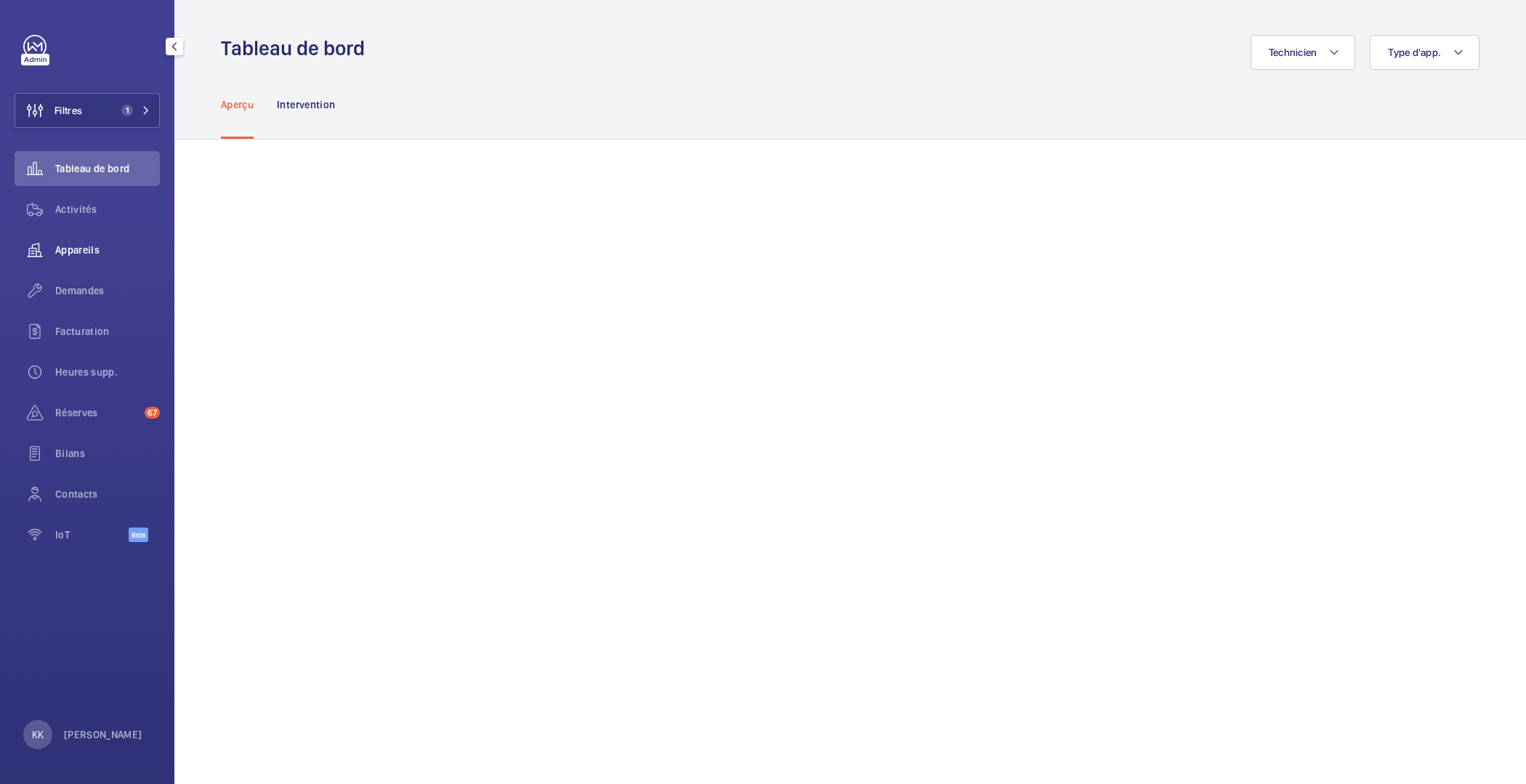
click at [64, 243] on span "Appareils" at bounding box center [108, 250] width 105 height 14
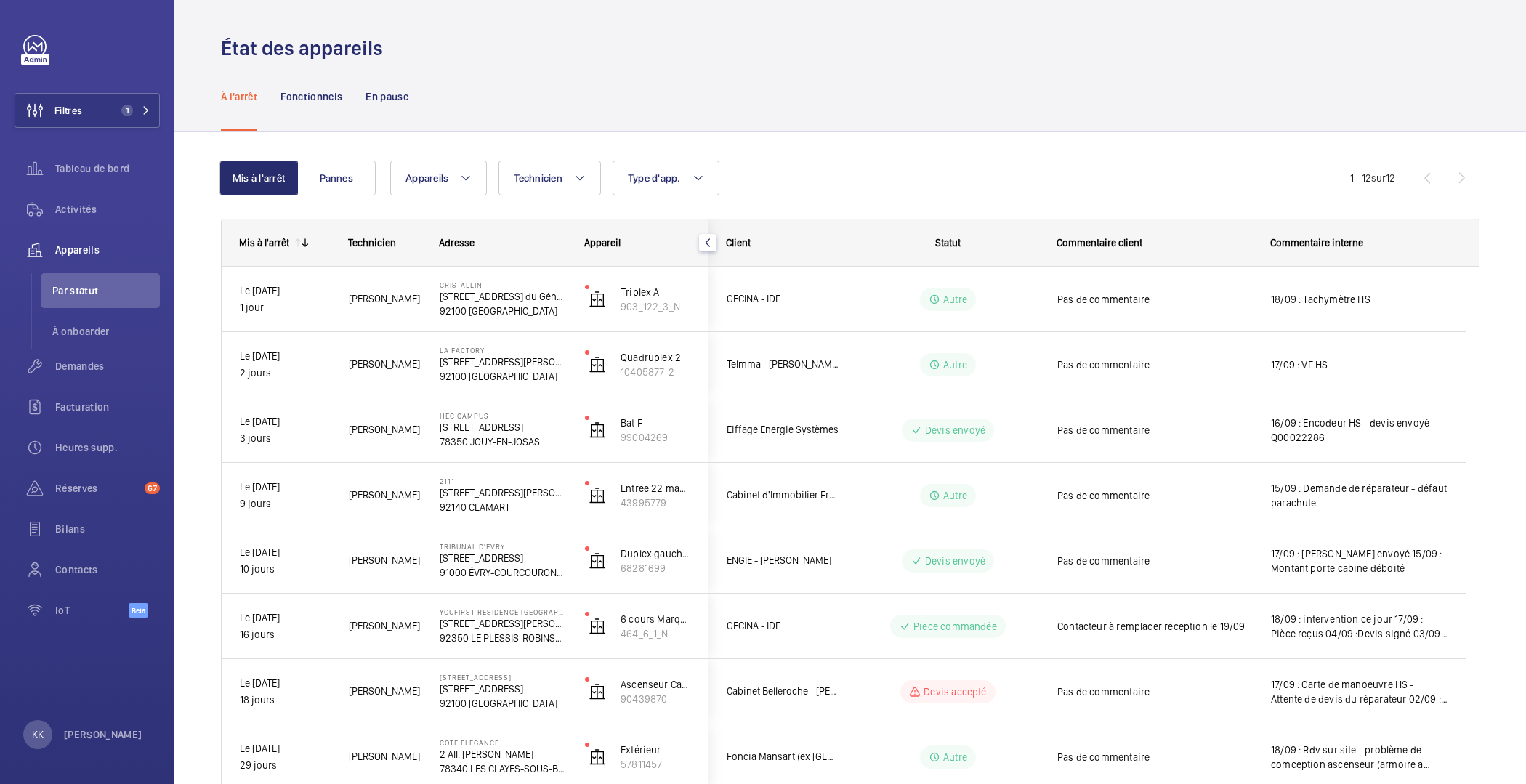
click at [655, 33] on wm-front-admin-header "État des appareils" at bounding box center [850, 31] width 1351 height 62
